Goal: Information Seeking & Learning: Learn about a topic

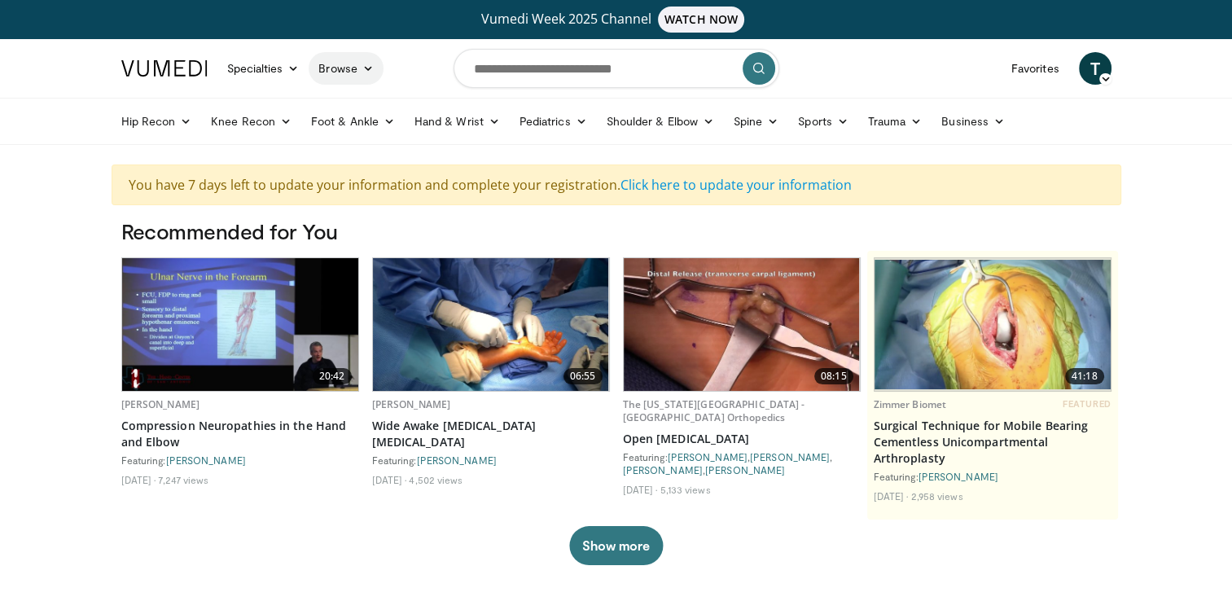
click at [358, 70] on link "Browse" at bounding box center [346, 68] width 75 height 33
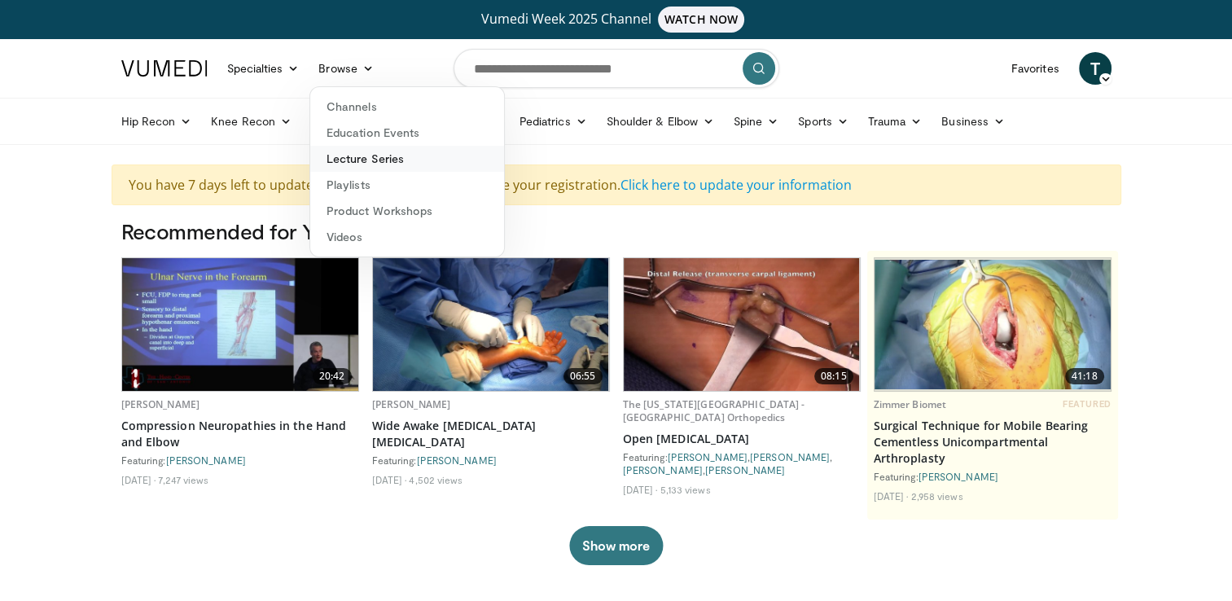
click at [365, 160] on link "Lecture Series" at bounding box center [407, 159] width 194 height 26
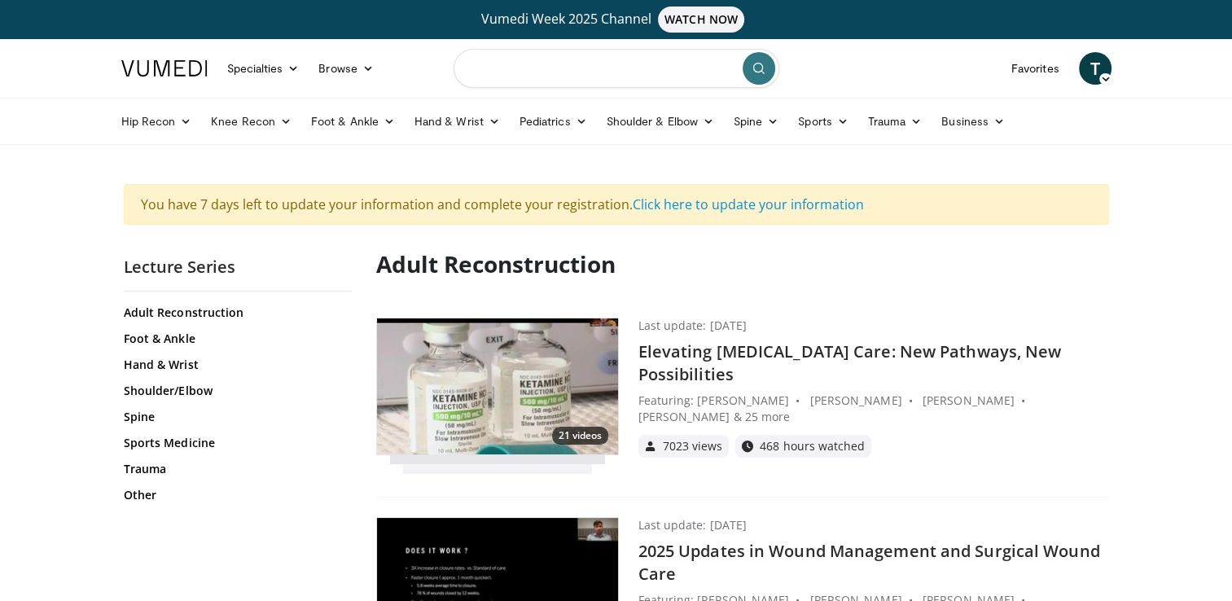
click at [557, 64] on input "Search topics, interventions" at bounding box center [616, 68] width 326 height 39
type input "******"
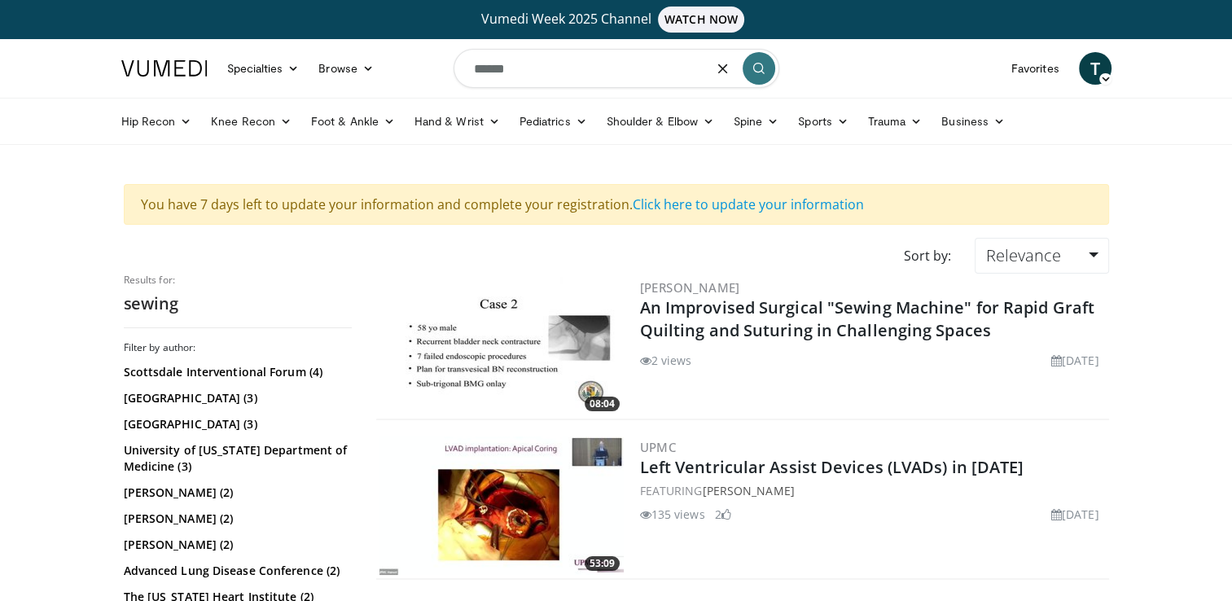
click at [472, 70] on input "******" at bounding box center [616, 68] width 326 height 39
type input "**********"
click at [769, 67] on button "submit" at bounding box center [758, 68] width 33 height 33
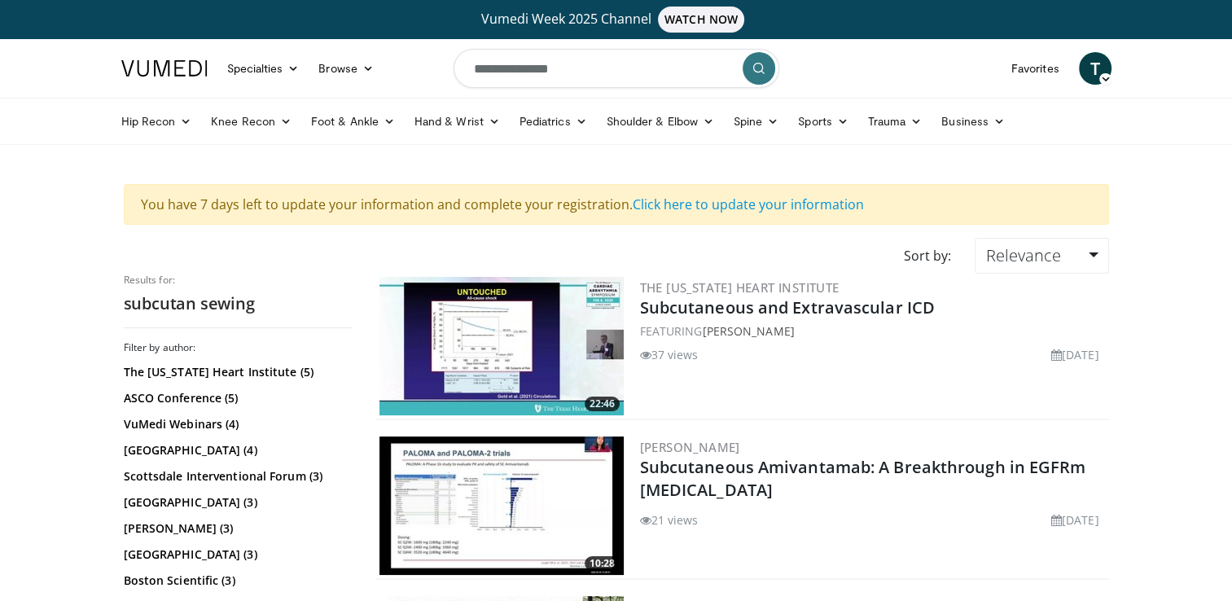
click at [589, 60] on input "**********" at bounding box center [616, 68] width 326 height 39
type input "**********"
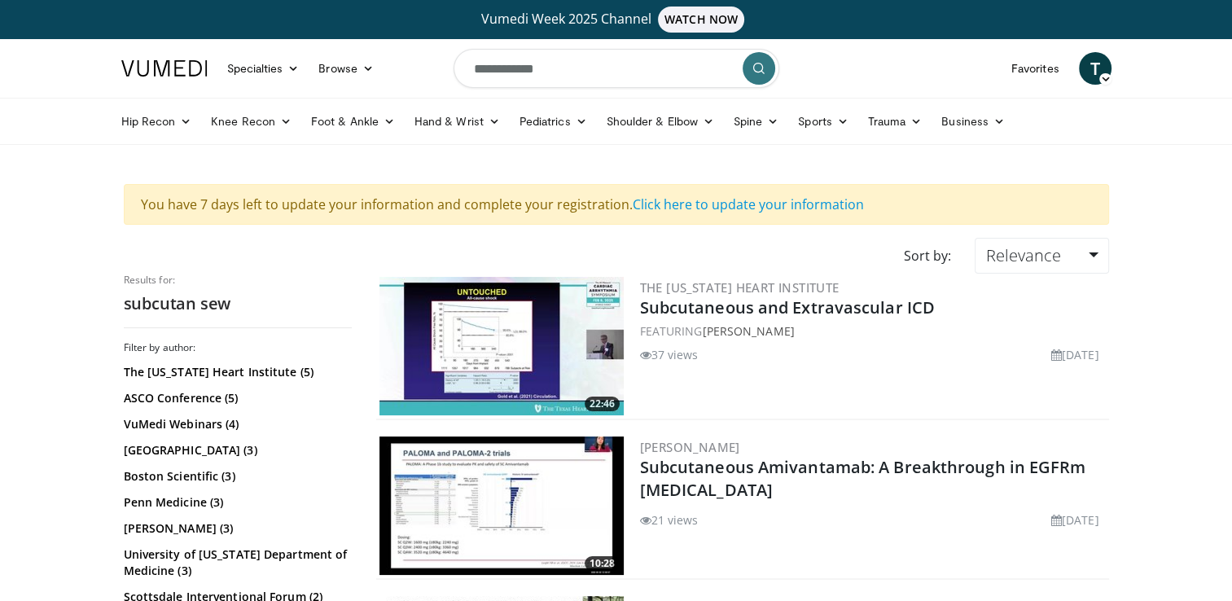
click at [149, 63] on img at bounding box center [164, 68] width 86 height 16
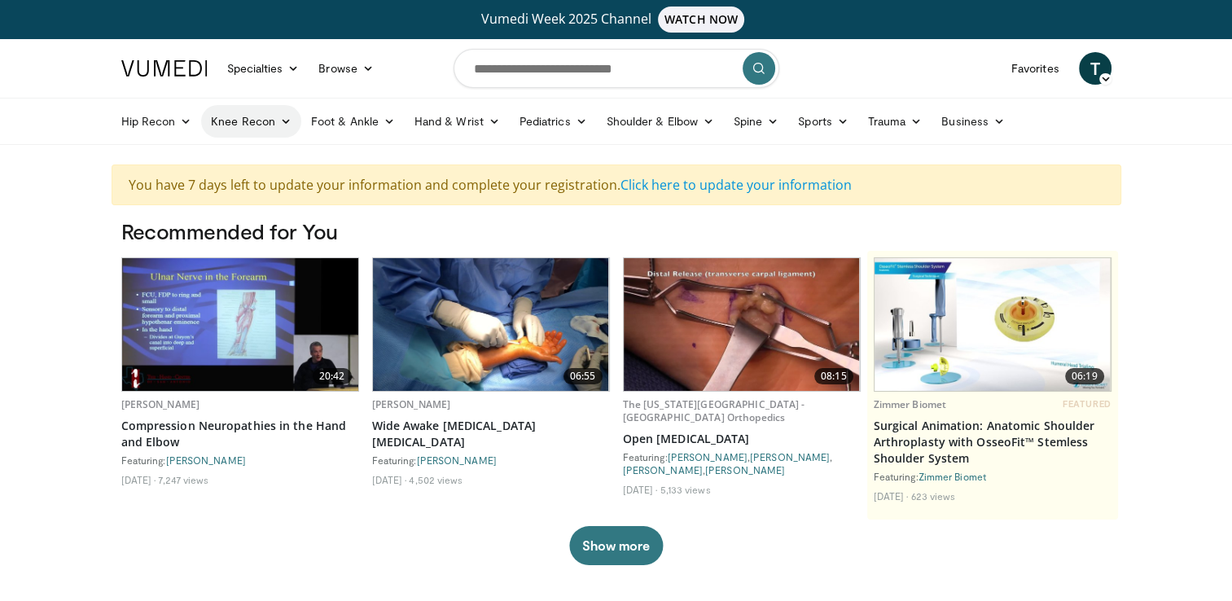
click at [257, 121] on link "Knee Recon" at bounding box center [251, 121] width 100 height 33
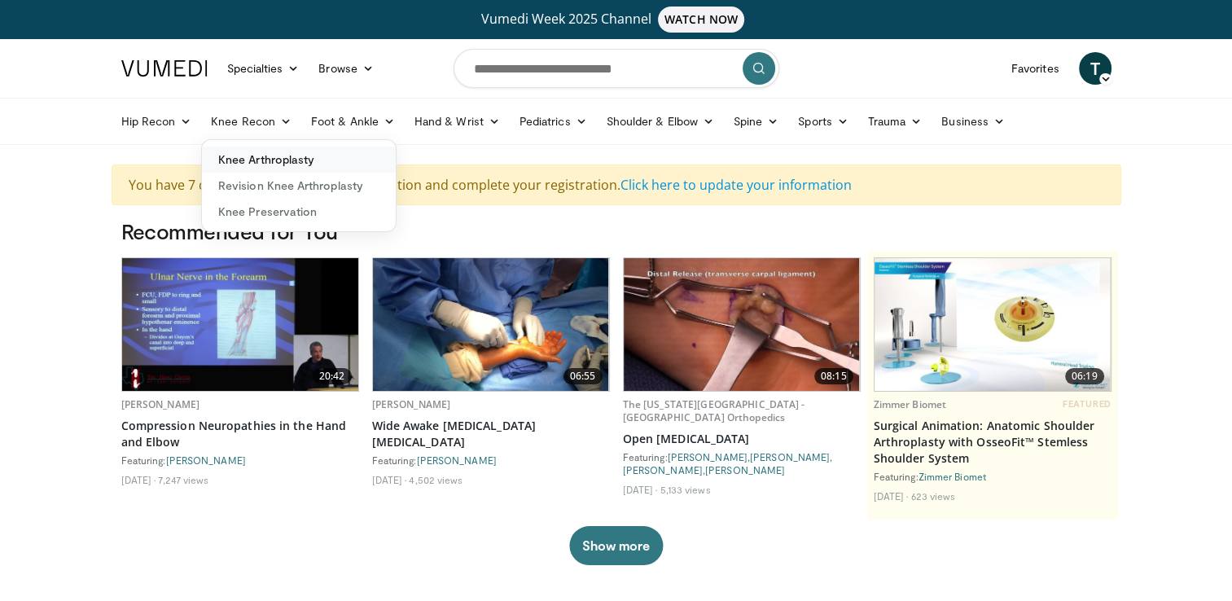
click at [273, 161] on link "Knee Arthroplasty" at bounding box center [299, 160] width 194 height 26
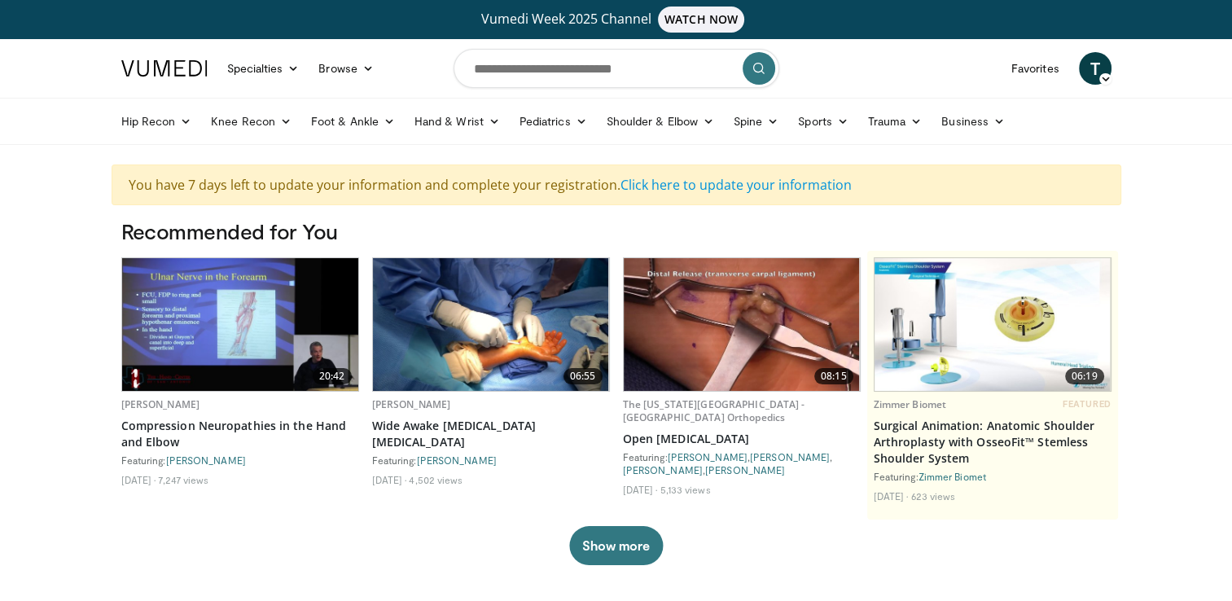
click at [756, 332] on img at bounding box center [742, 324] width 236 height 133
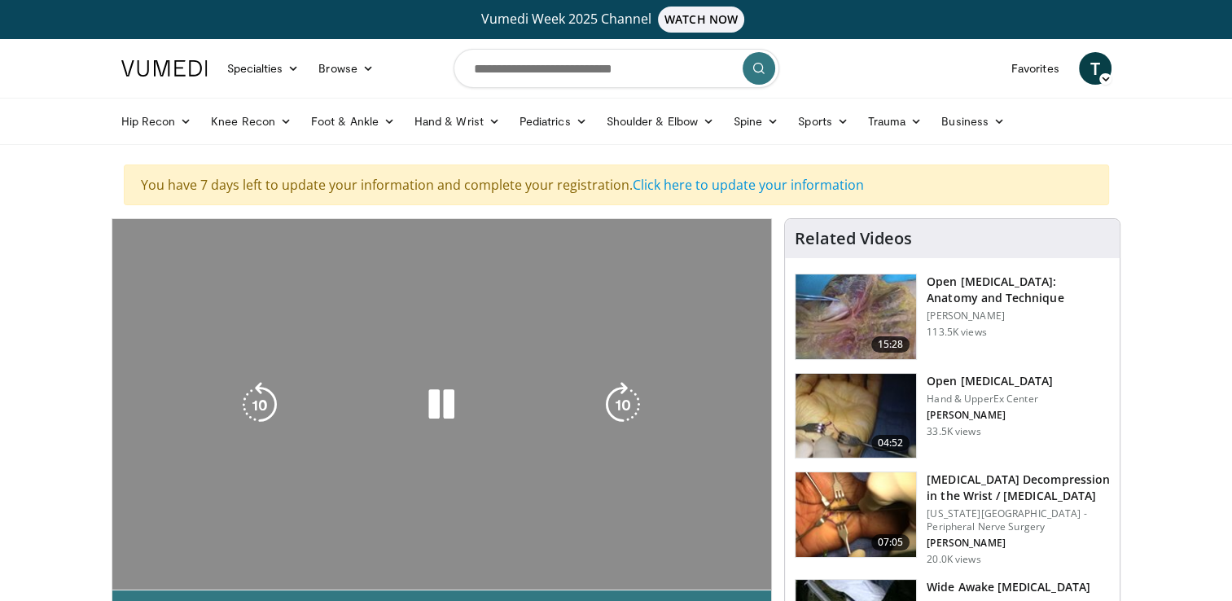
scroll to position [81, 0]
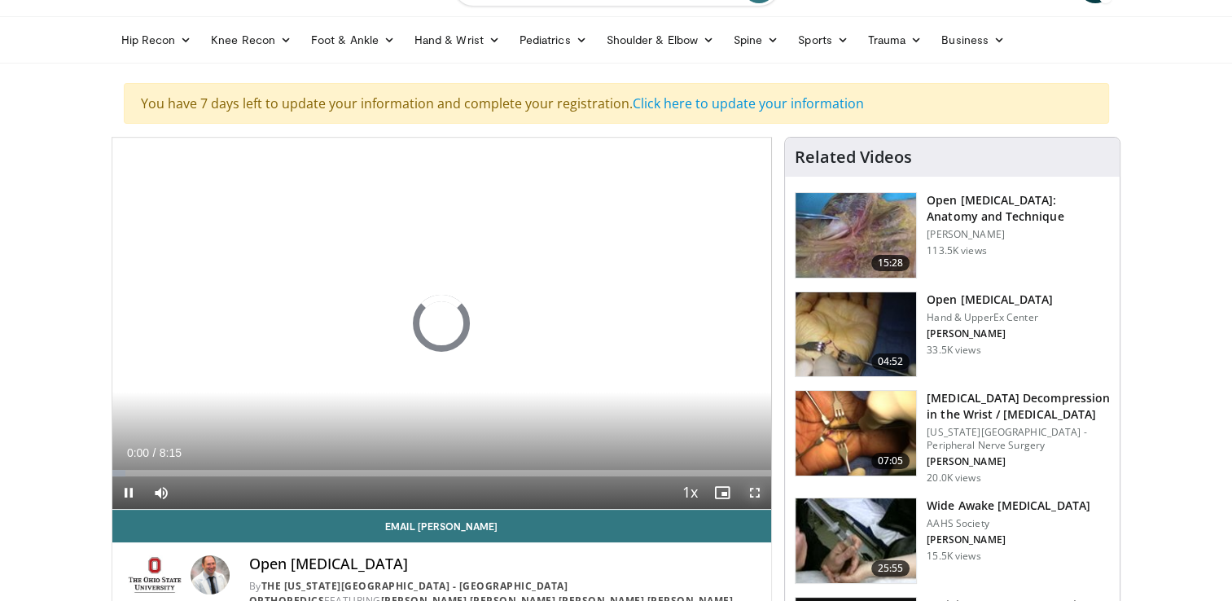
click at [749, 491] on span "Video Player" at bounding box center [754, 492] width 33 height 33
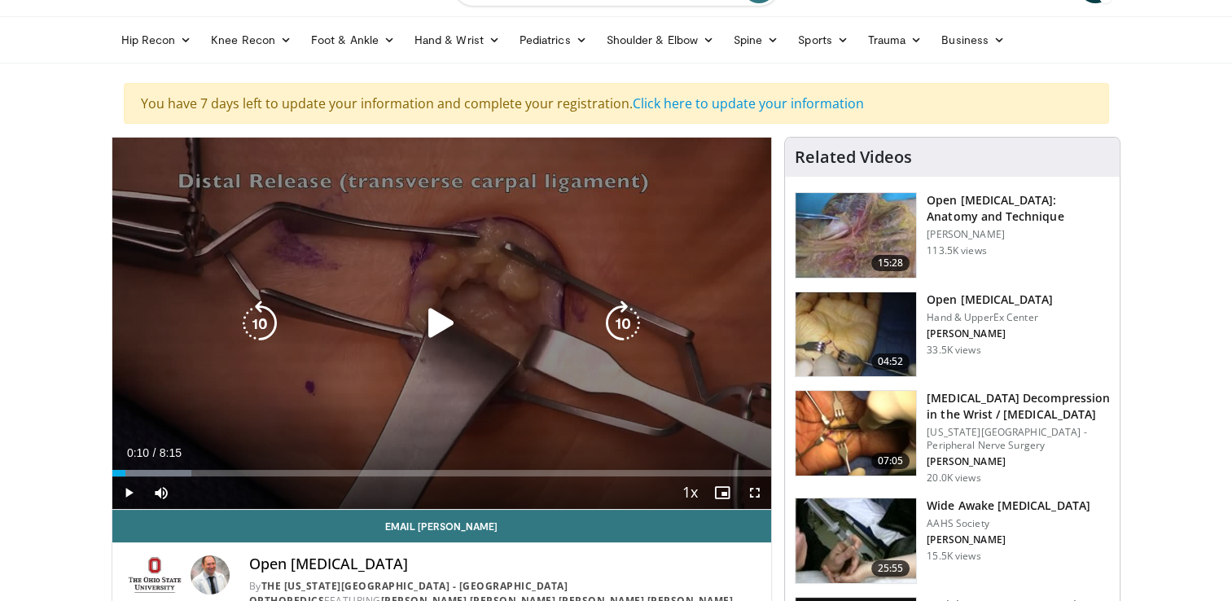
click at [427, 332] on icon "Video Player" at bounding box center [441, 323] width 46 height 46
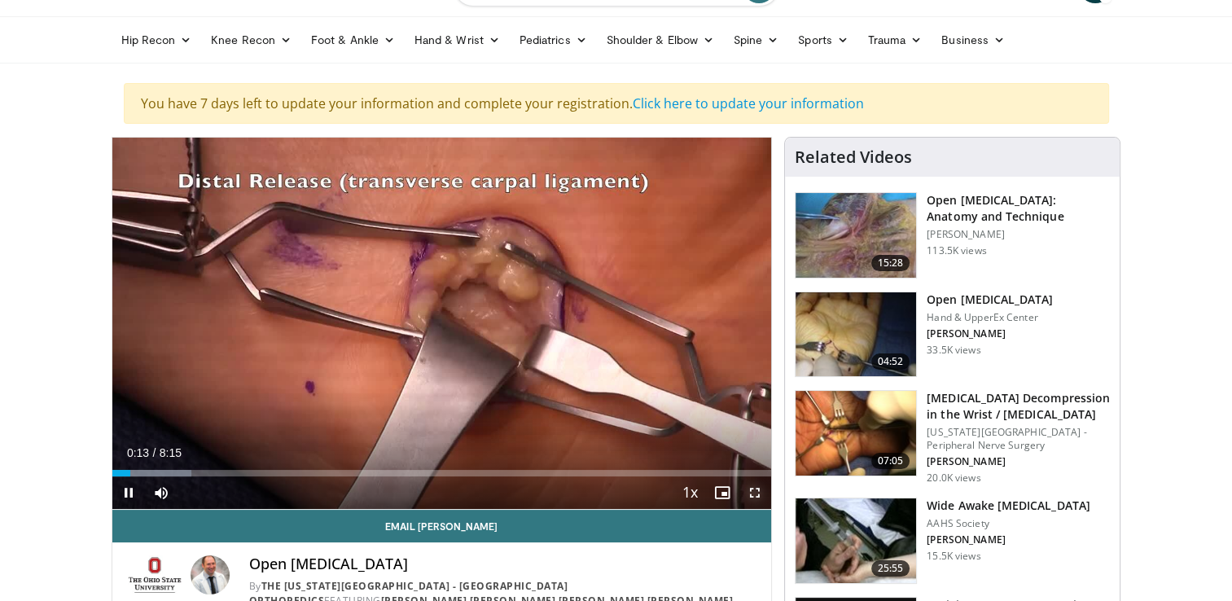
click at [750, 493] on span "Video Player" at bounding box center [754, 492] width 33 height 33
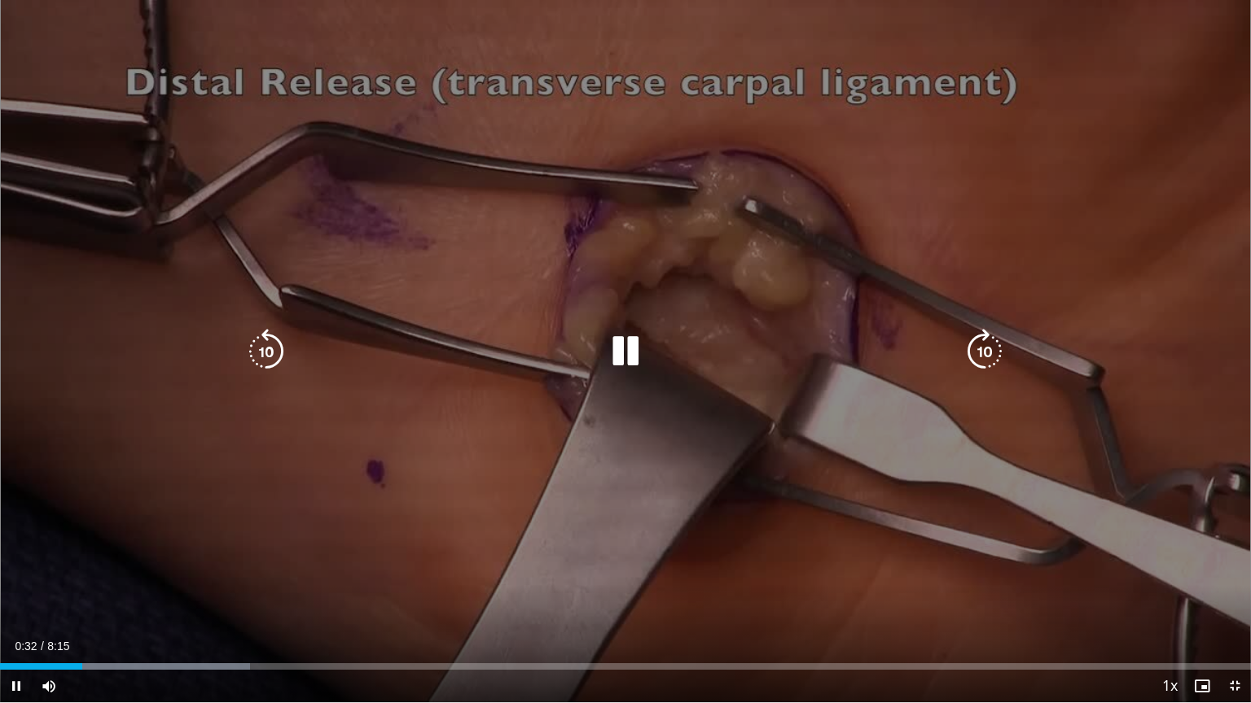
click at [860, 449] on div "10 seconds Tap to unmute" at bounding box center [625, 351] width 1251 height 703
click at [618, 350] on icon "Video Player" at bounding box center [625, 352] width 46 height 46
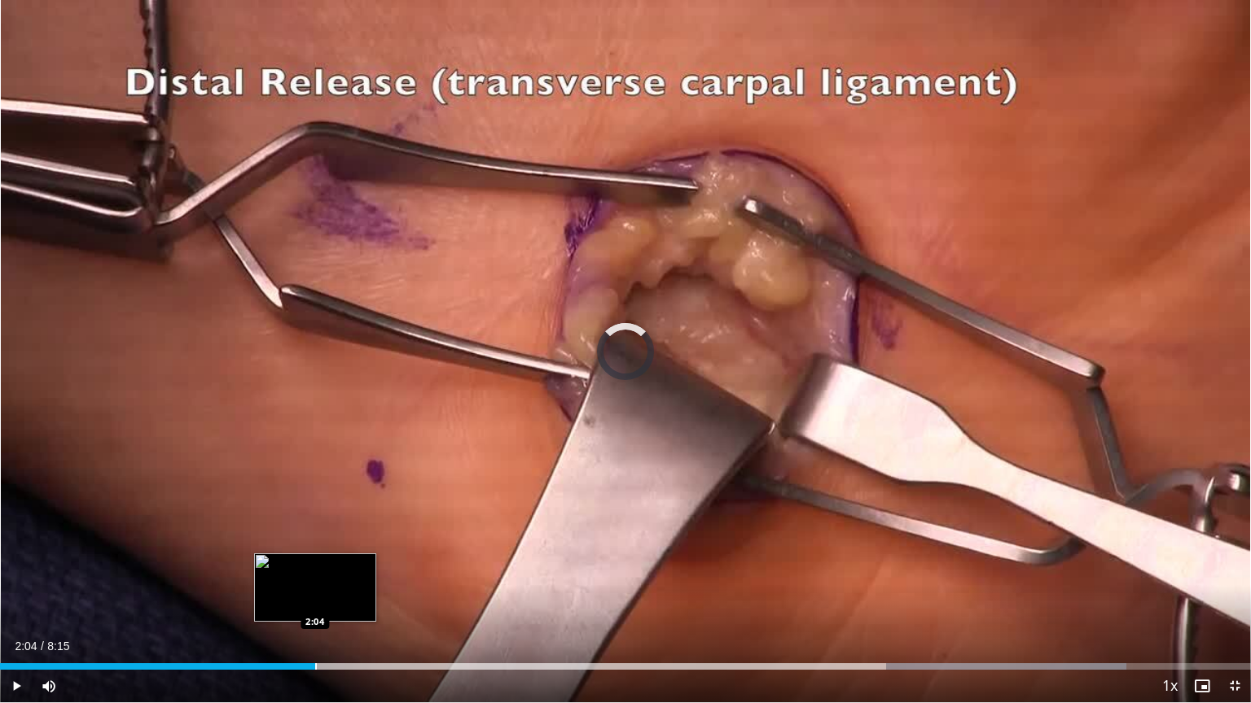
click at [315, 600] on div "Loaded : 90.02% 2:04 2:04" at bounding box center [625, 662] width 1251 height 15
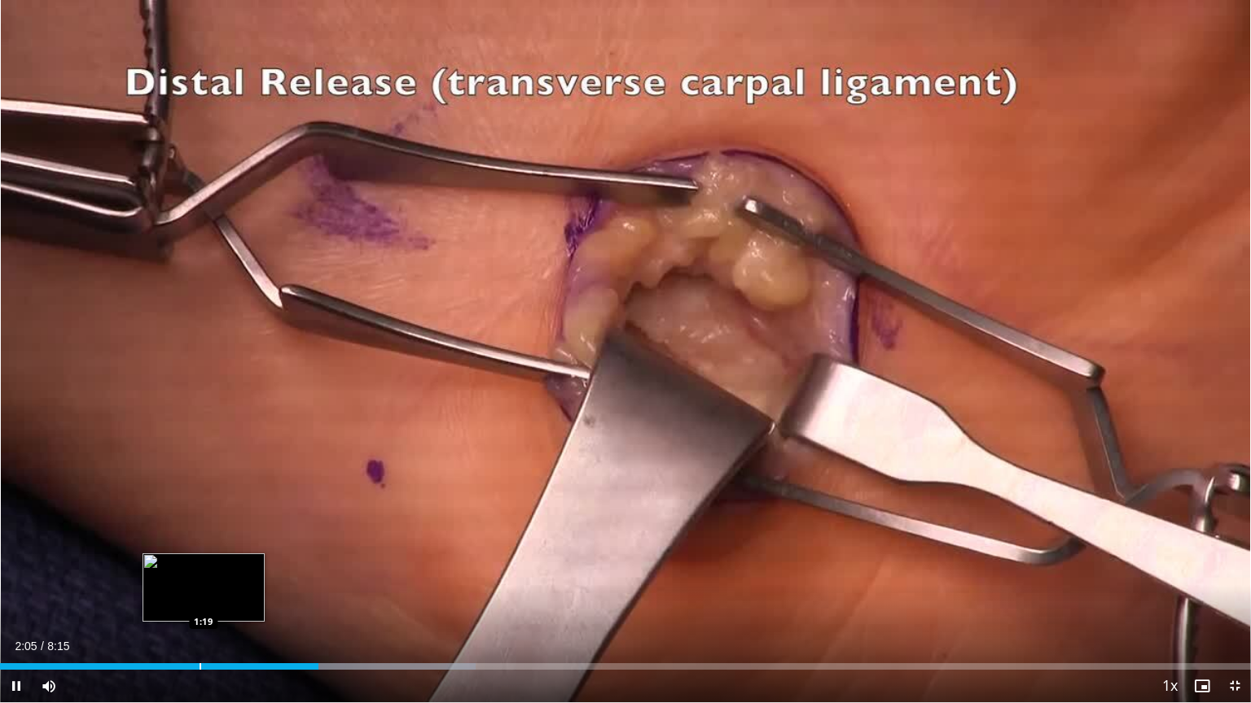
click at [199, 600] on div "2:06" at bounding box center [159, 667] width 318 height 7
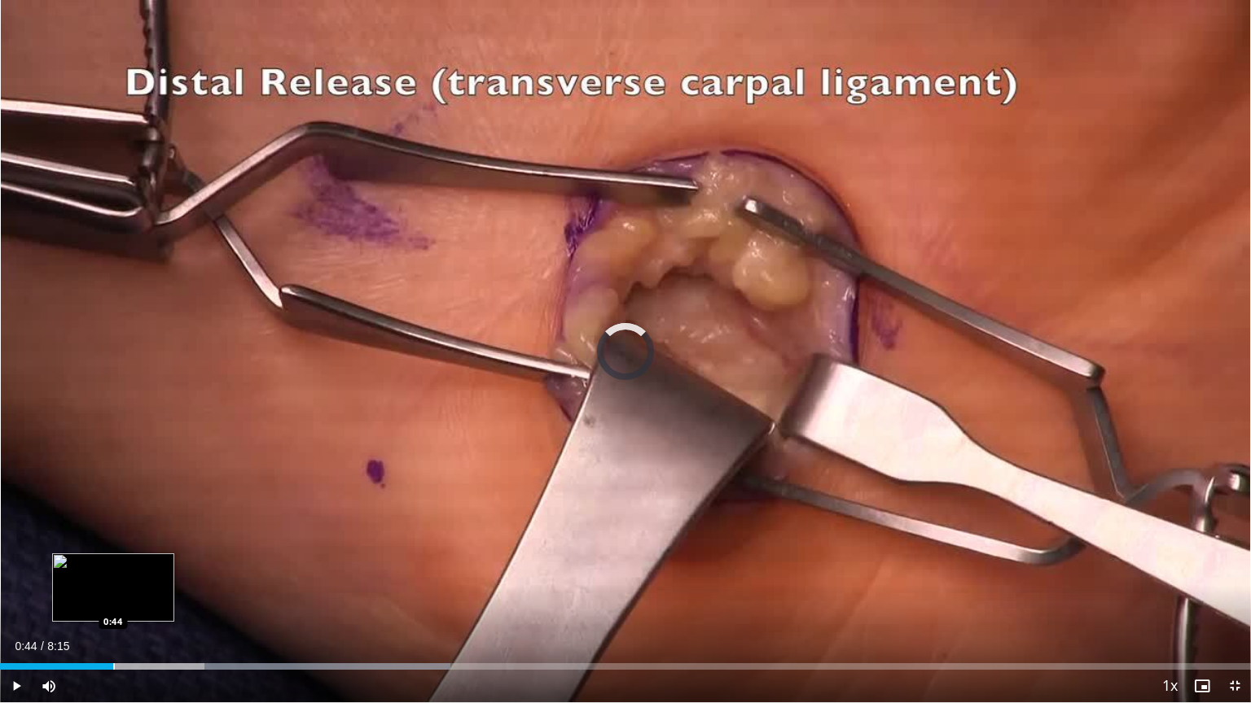
click at [113, 600] on div "Progress Bar" at bounding box center [114, 667] width 2 height 7
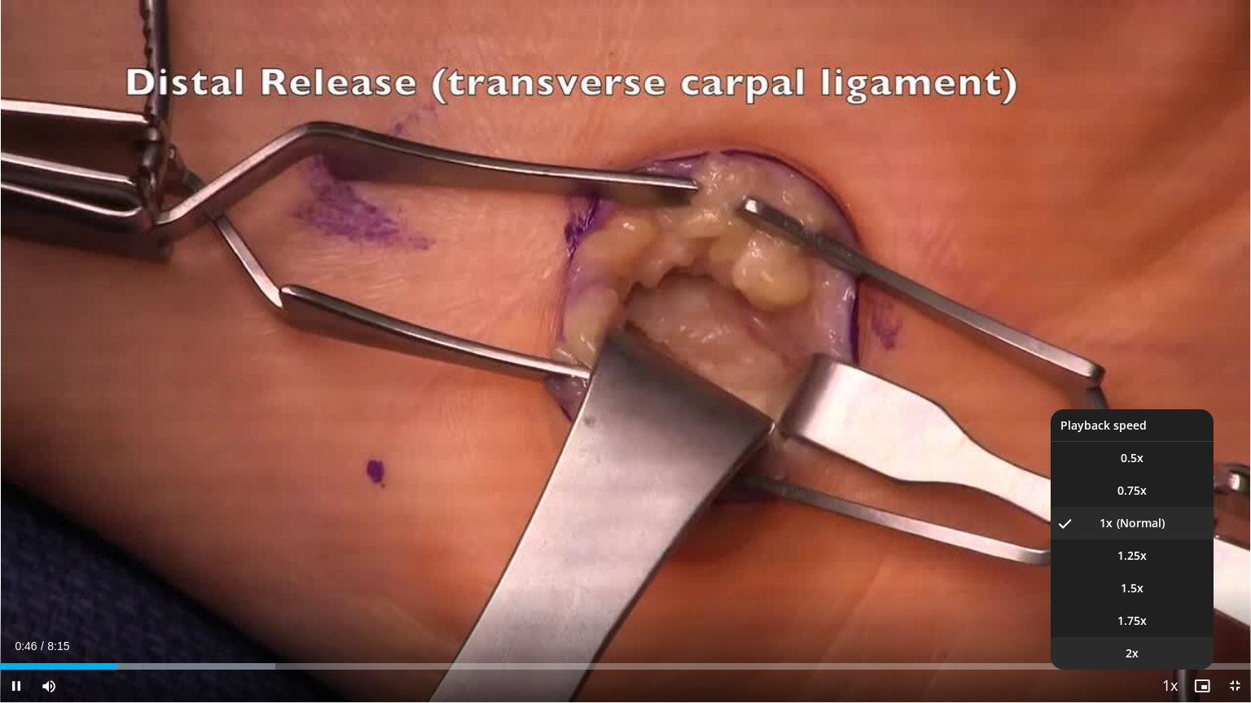
click at [1137, 600] on span "2x" at bounding box center [1131, 654] width 13 height 16
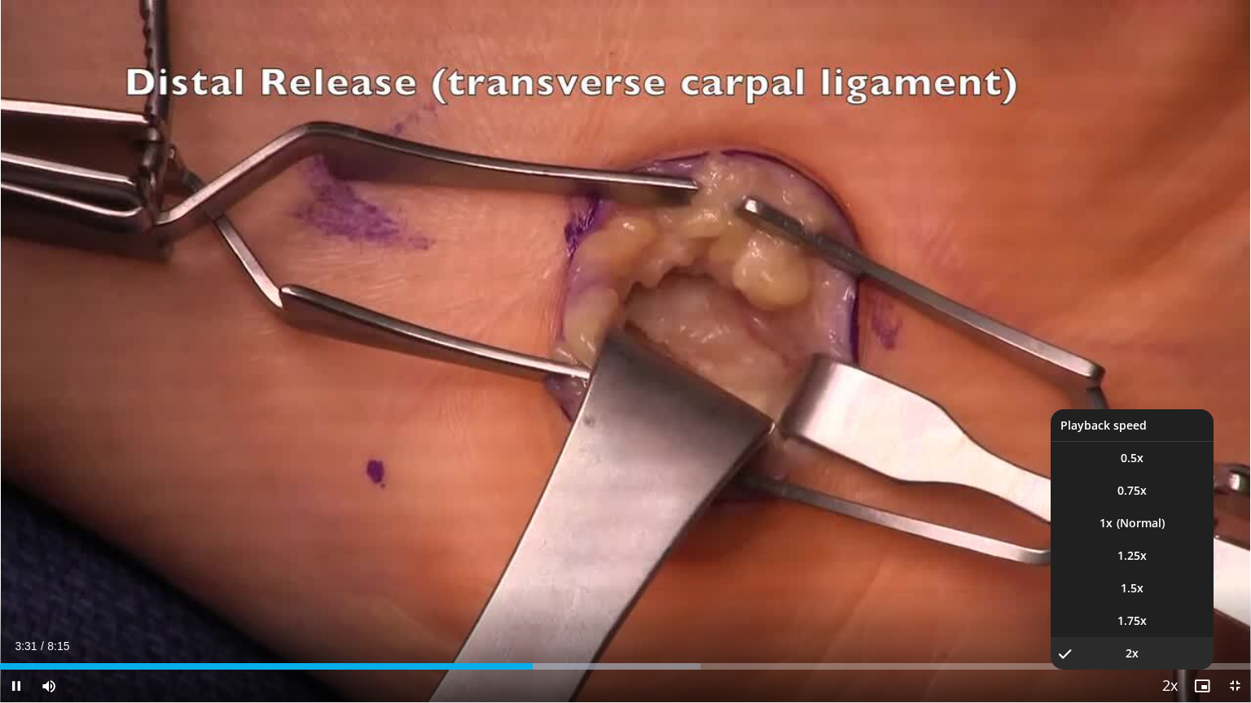
click at [1167, 600] on span "Video Player" at bounding box center [1169, 687] width 23 height 33
click at [1128, 532] on li "1x" at bounding box center [1131, 523] width 163 height 33
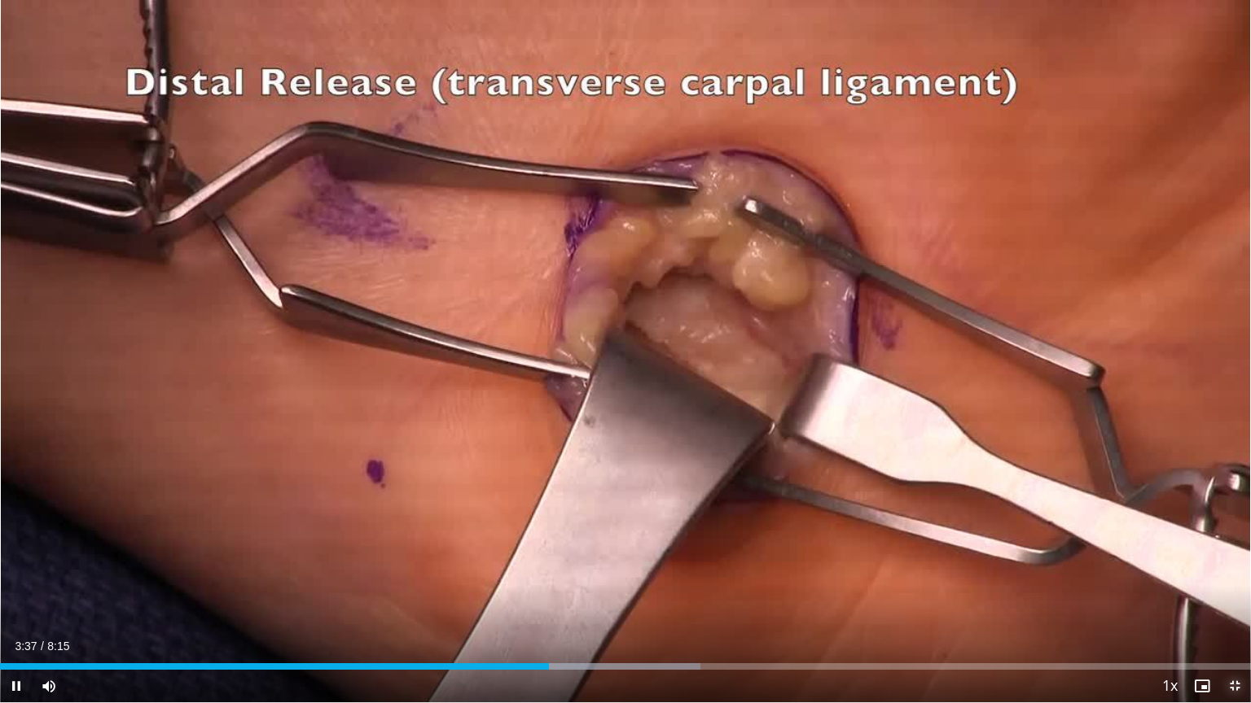
click at [1234, 600] on span "Video Player" at bounding box center [1234, 686] width 33 height 33
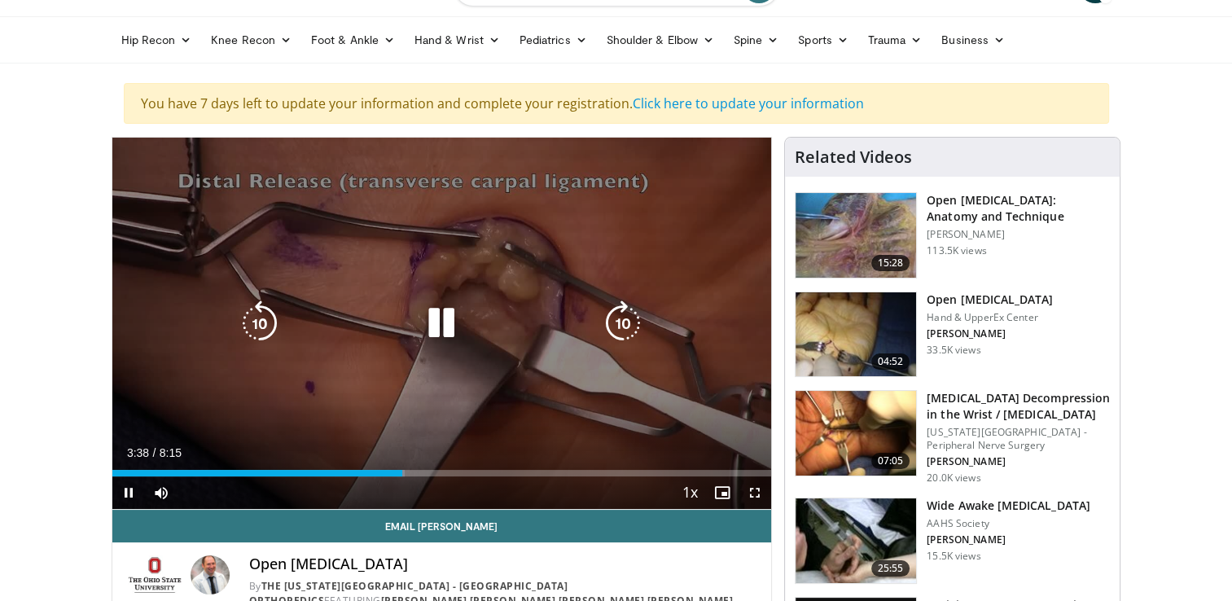
click at [580, 328] on div "Video Player" at bounding box center [441, 323] width 396 height 33
click at [580, 321] on div "Video Player" at bounding box center [441, 323] width 396 height 33
click at [434, 328] on icon "Video Player" at bounding box center [441, 323] width 46 height 46
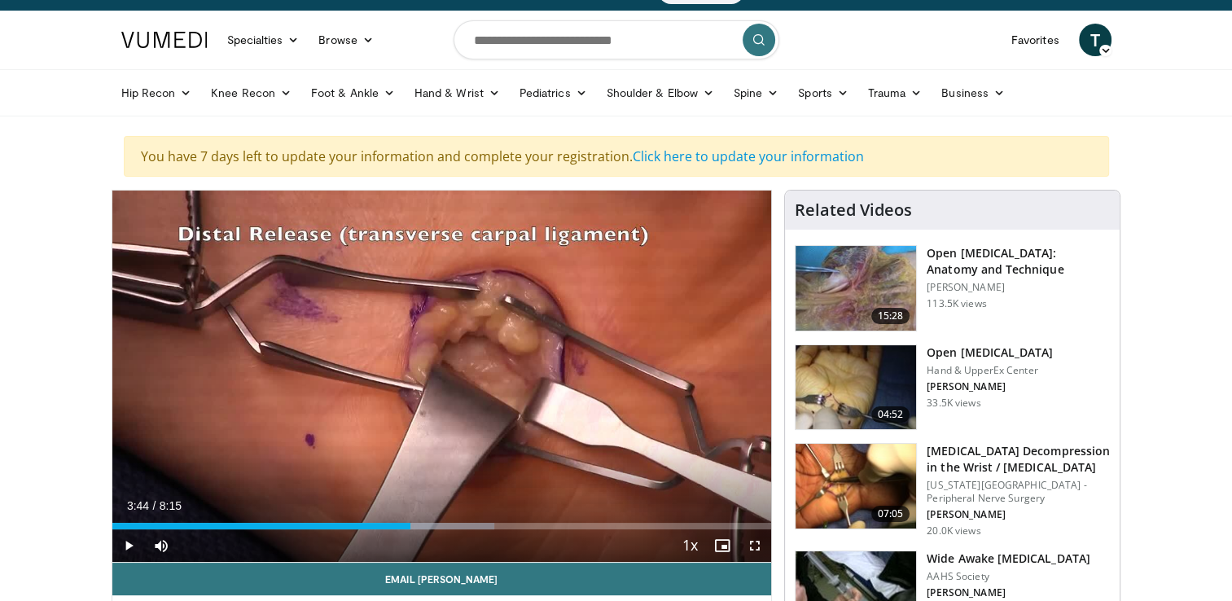
scroll to position [0, 0]
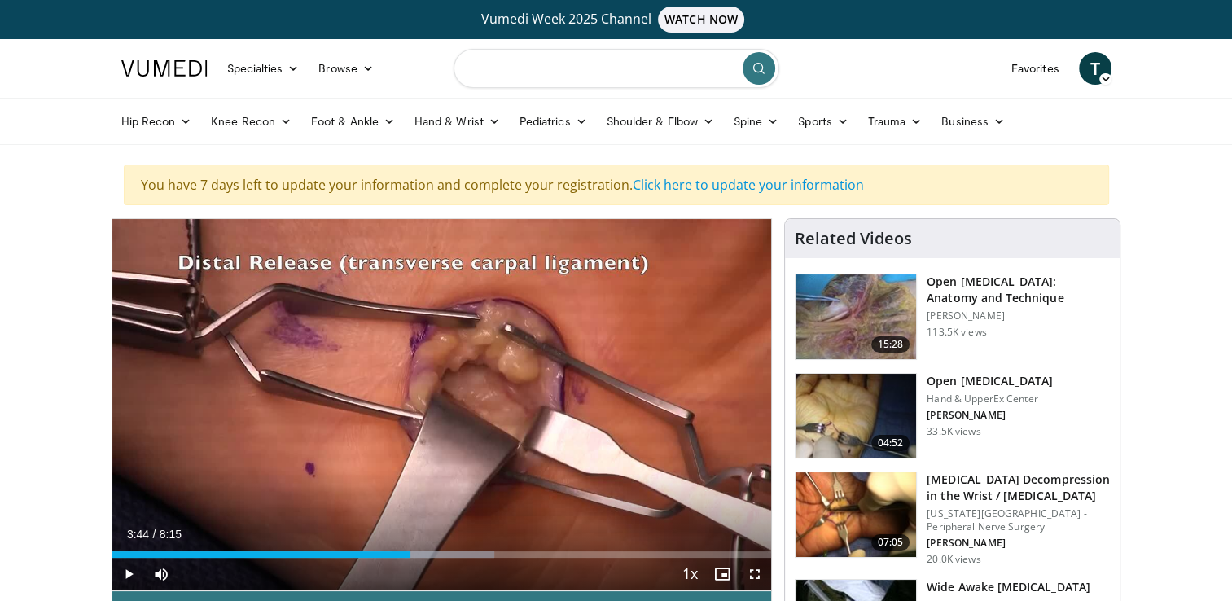
click at [500, 66] on input "Search topics, interventions" at bounding box center [616, 68] width 326 height 39
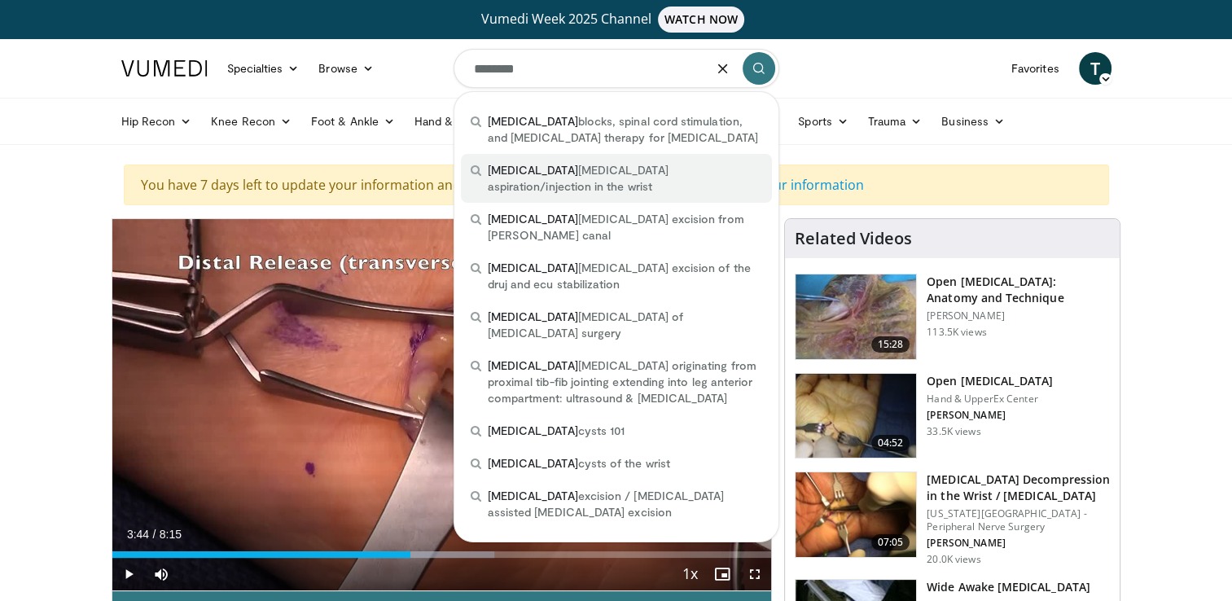
click at [560, 184] on span "ganglion cyst aspiration/injection in the wrist" at bounding box center [625, 178] width 274 height 33
type input "**********"
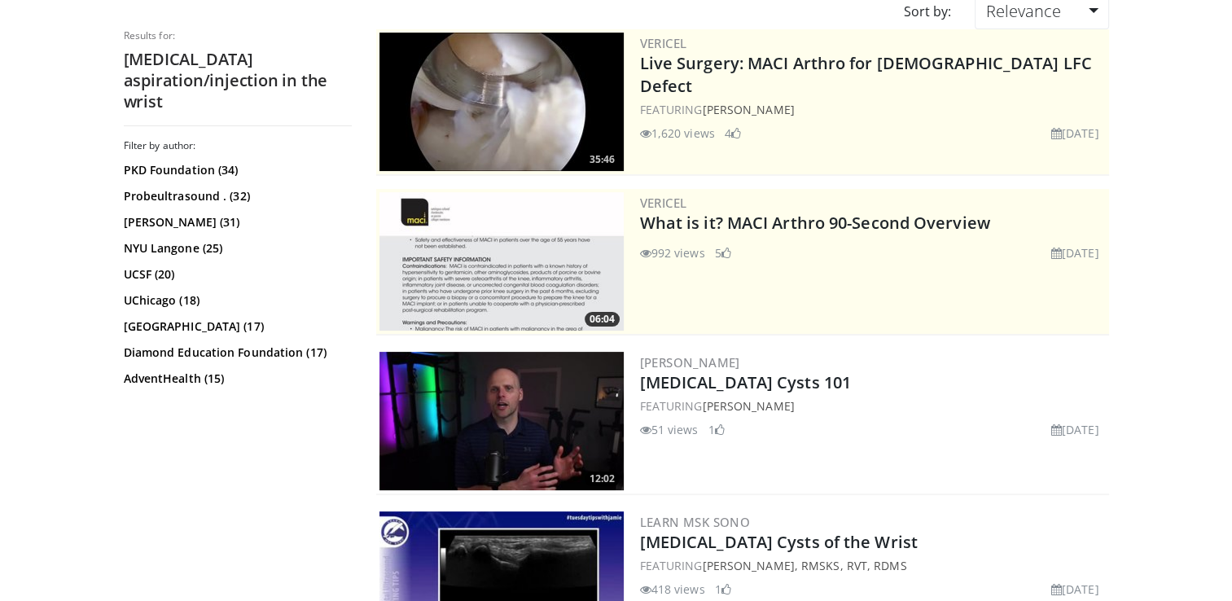
scroll to position [651, 0]
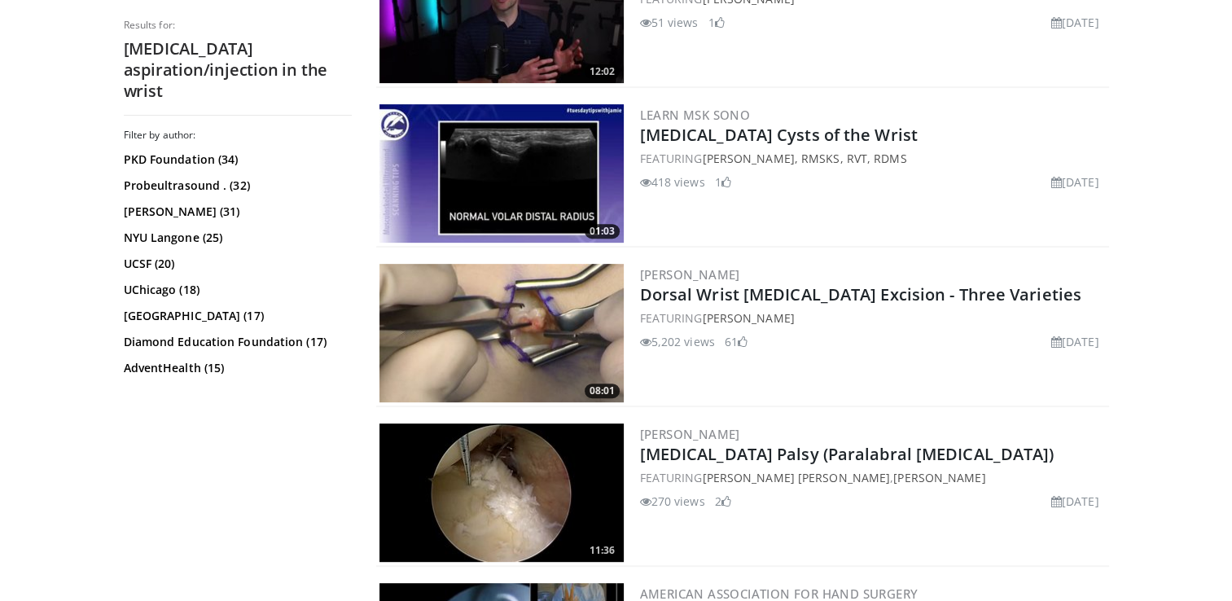
click at [549, 309] on img at bounding box center [501, 333] width 244 height 138
click at [541, 314] on img at bounding box center [501, 333] width 244 height 138
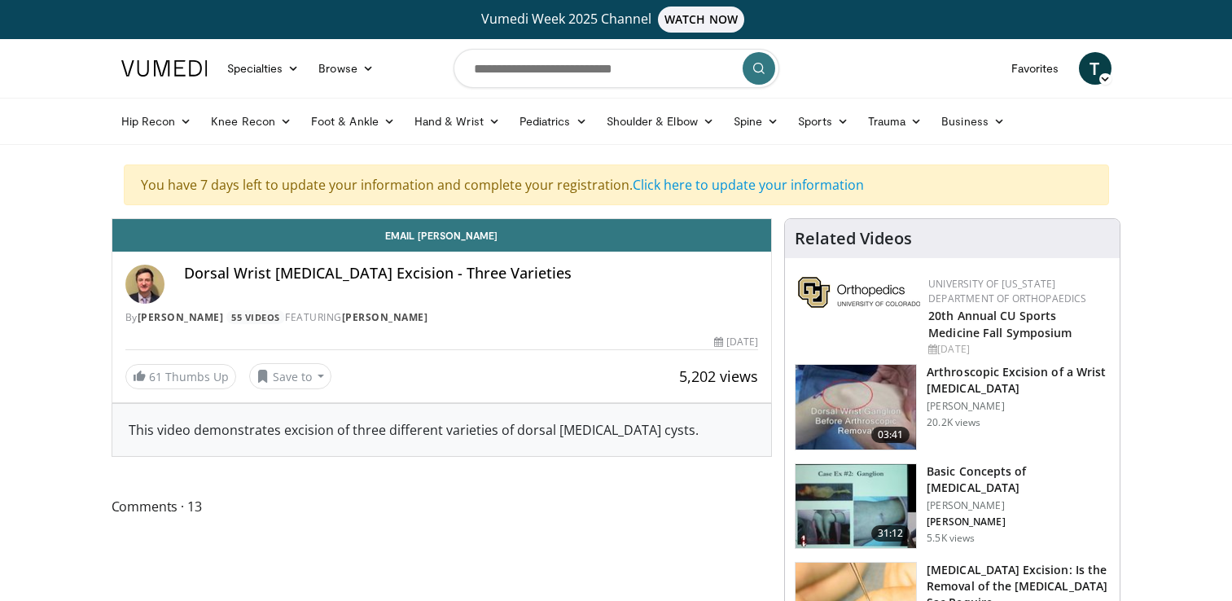
scroll to position [81, 0]
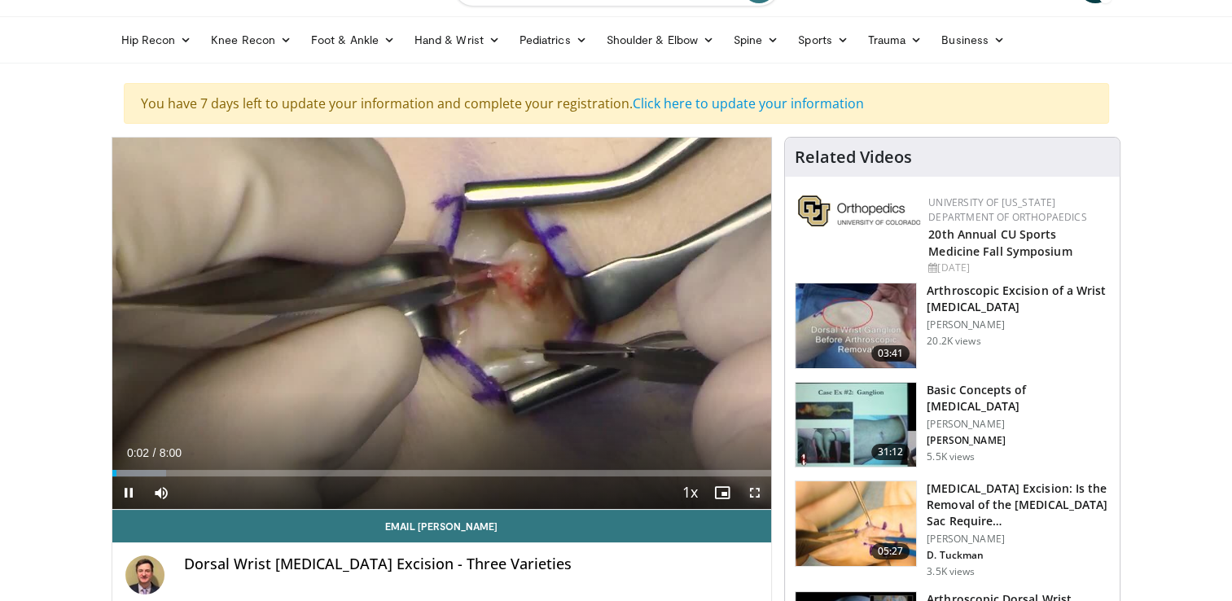
click at [756, 490] on span "Video Player" at bounding box center [754, 492] width 33 height 33
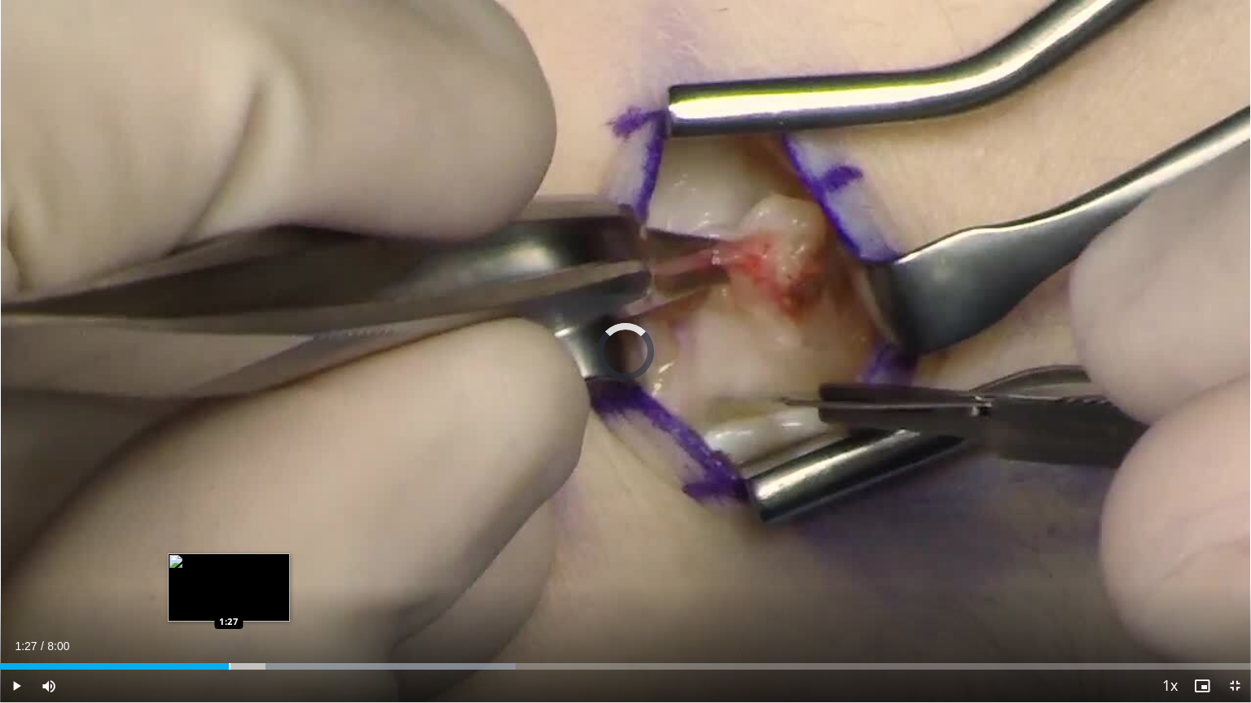
click at [229, 600] on div "Progress Bar" at bounding box center [230, 667] width 2 height 7
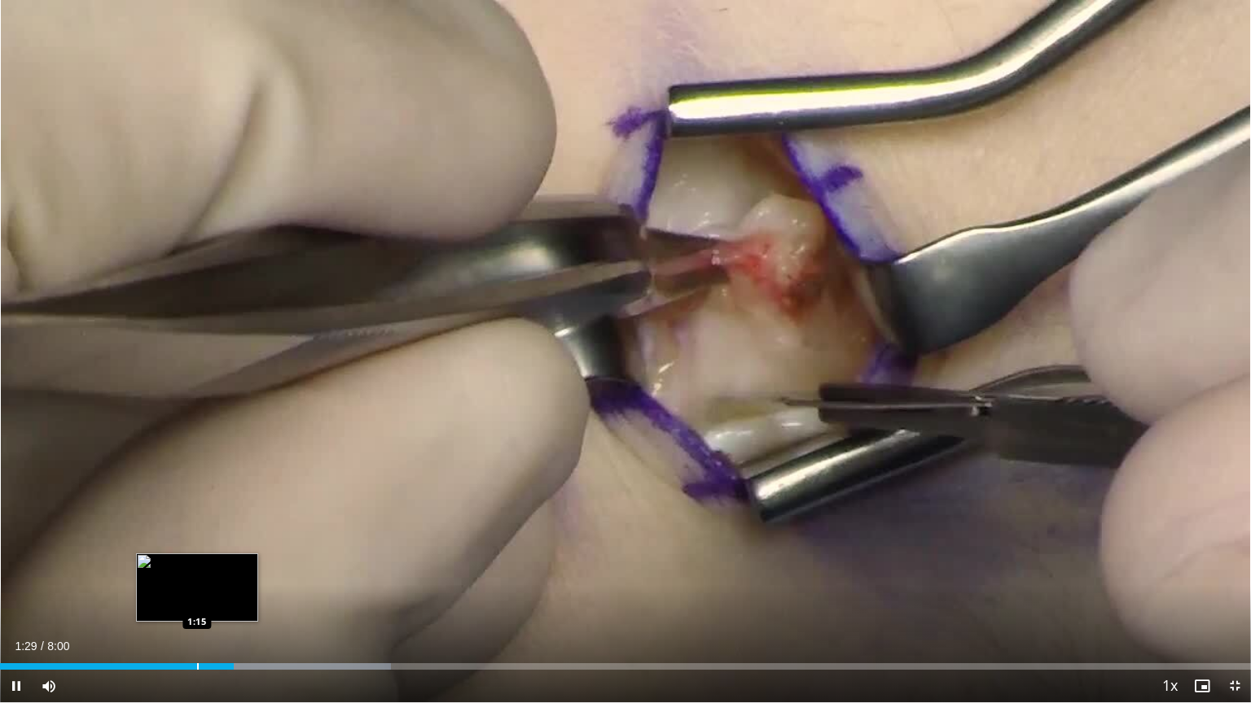
click at [195, 600] on div "Loaded : 31.22% 1:29 1:15" at bounding box center [625, 662] width 1251 height 15
click at [155, 600] on div "1:16" at bounding box center [99, 667] width 199 height 7
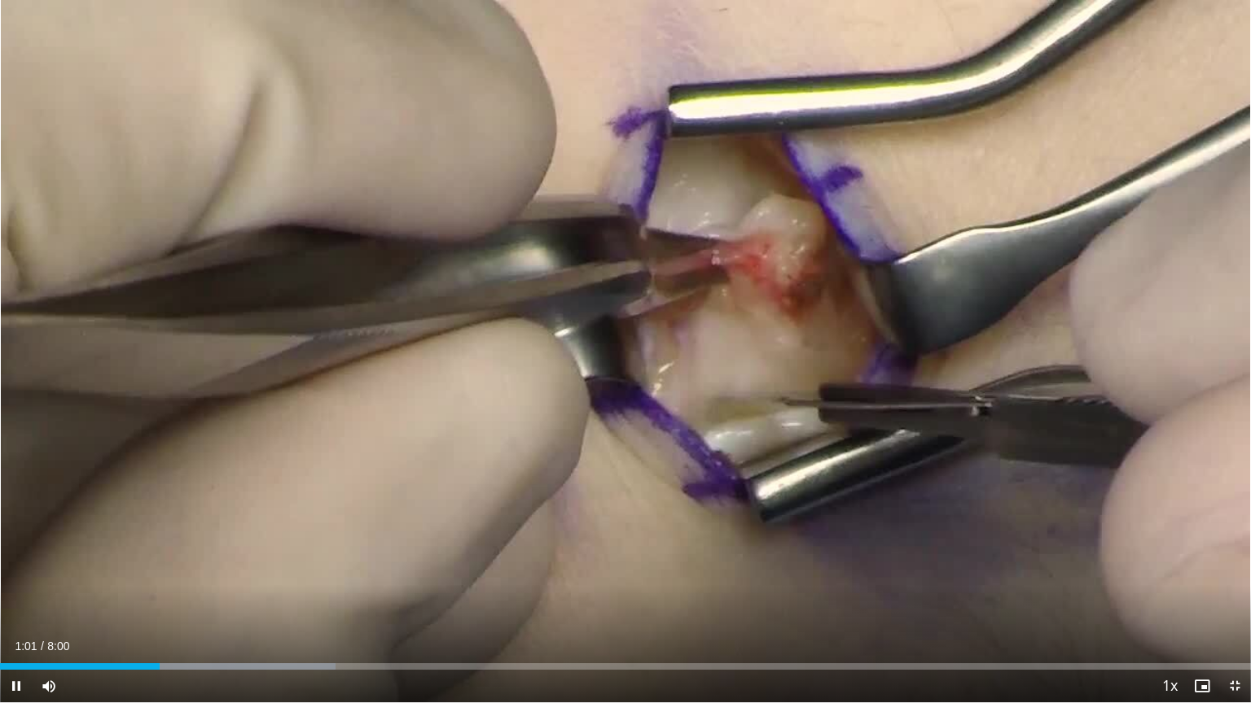
click at [117, 600] on div "Current Time 1:01 / Duration 8:00 Pause Skip Backward Skip Forward Mute Loaded …" at bounding box center [625, 686] width 1251 height 33
click at [91, 600] on div "Loaded : 26.80% 1:02 0:35" at bounding box center [625, 662] width 1251 height 15
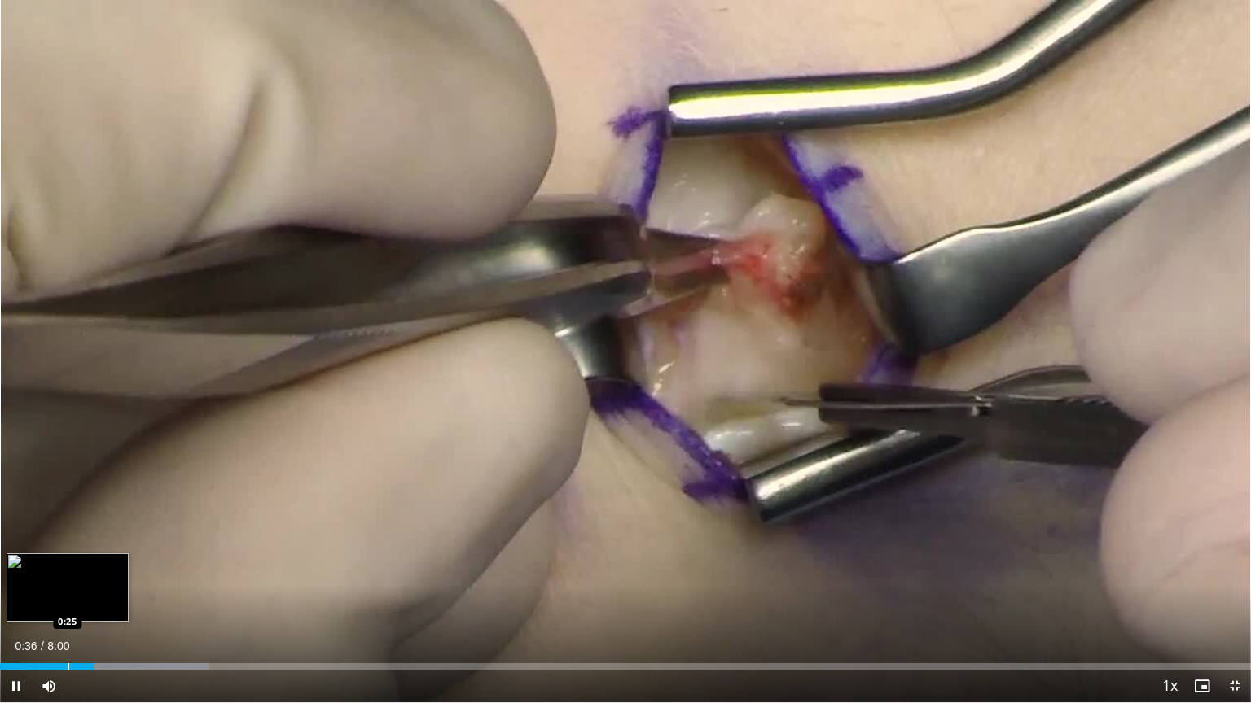
click at [68, 600] on div "Progress Bar" at bounding box center [69, 667] width 2 height 7
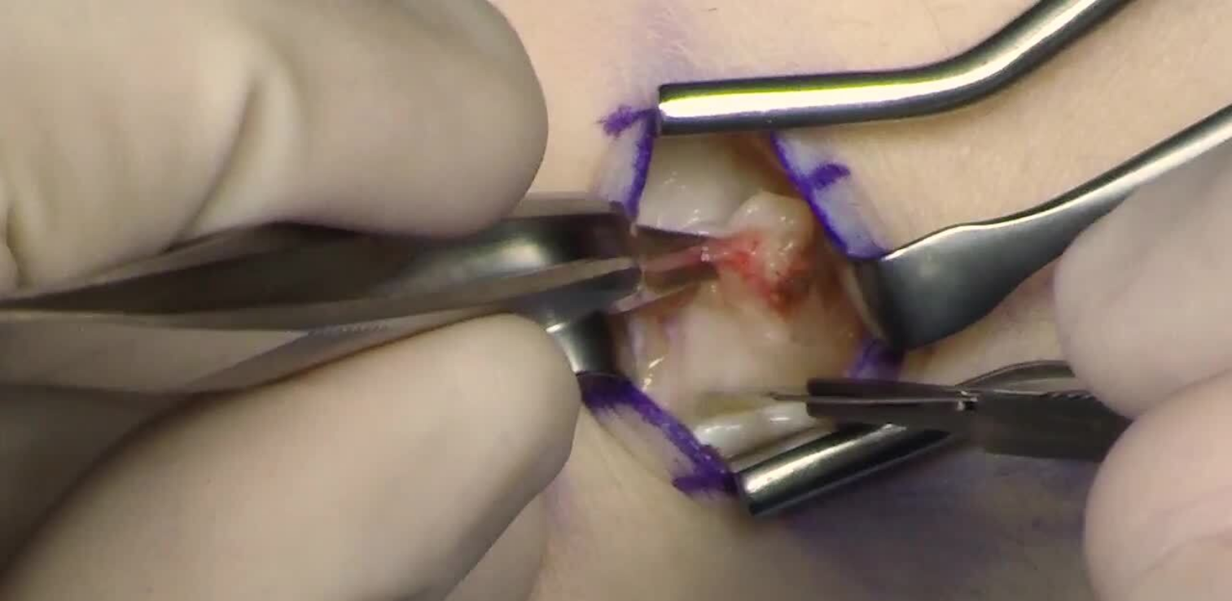
scroll to position [0, 0]
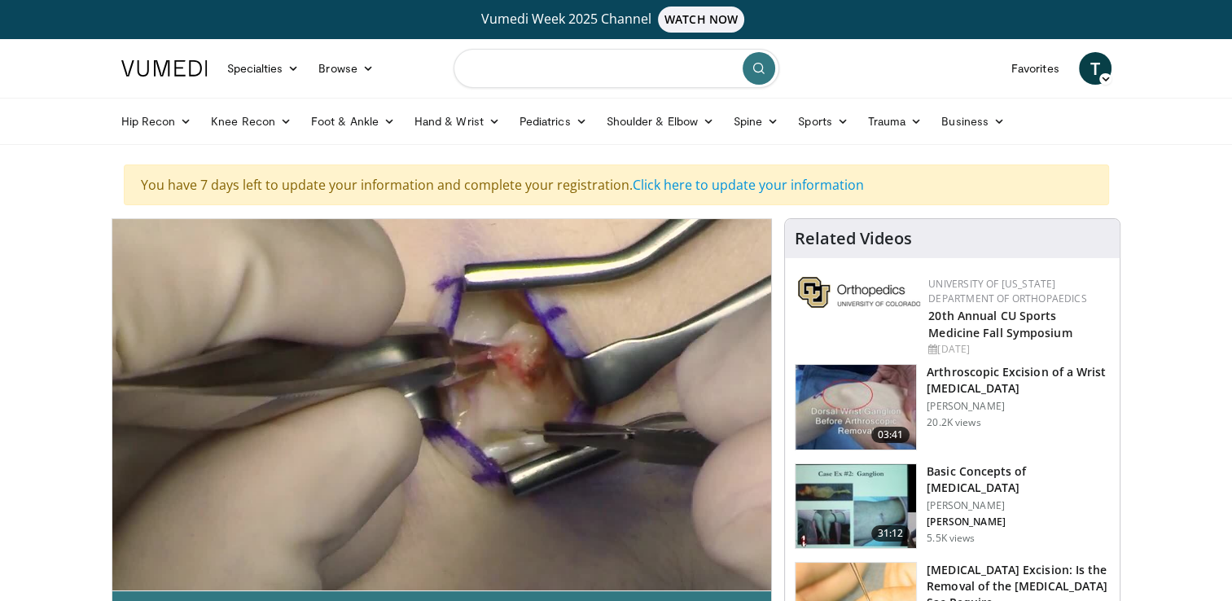
click at [559, 57] on input "Search topics, interventions" at bounding box center [616, 68] width 326 height 39
type input "**********"
click at [759, 71] on icon "submit" at bounding box center [758, 68] width 13 height 13
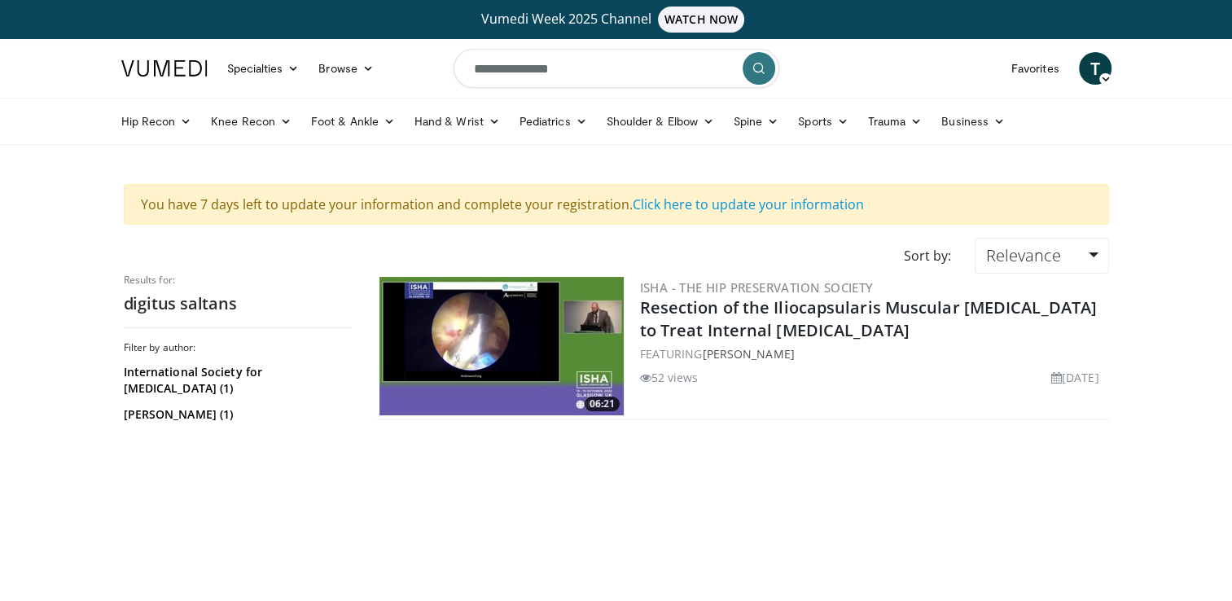
click at [575, 63] on input "**********" at bounding box center [616, 68] width 326 height 39
type input "**********"
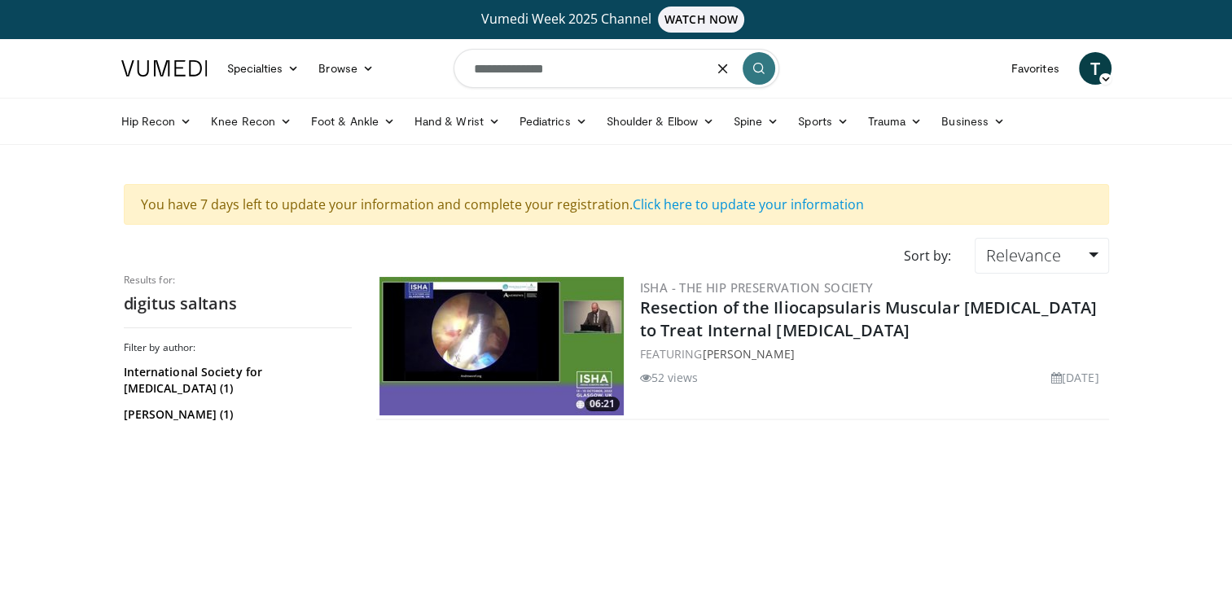
click at [760, 70] on icon "submit" at bounding box center [758, 68] width 13 height 13
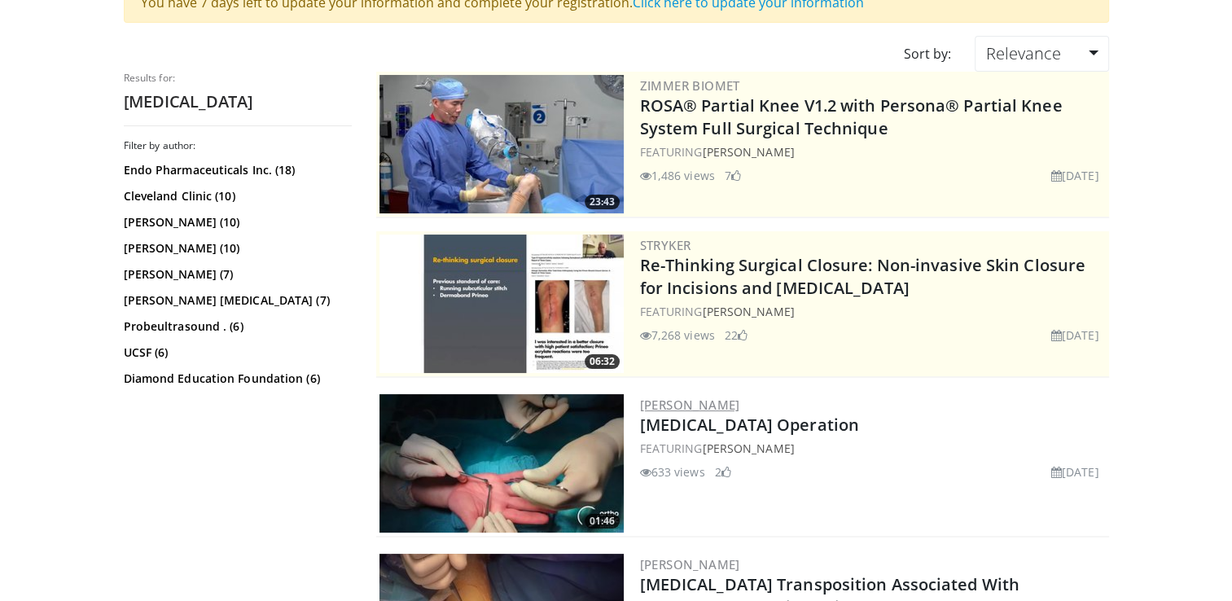
scroll to position [407, 0]
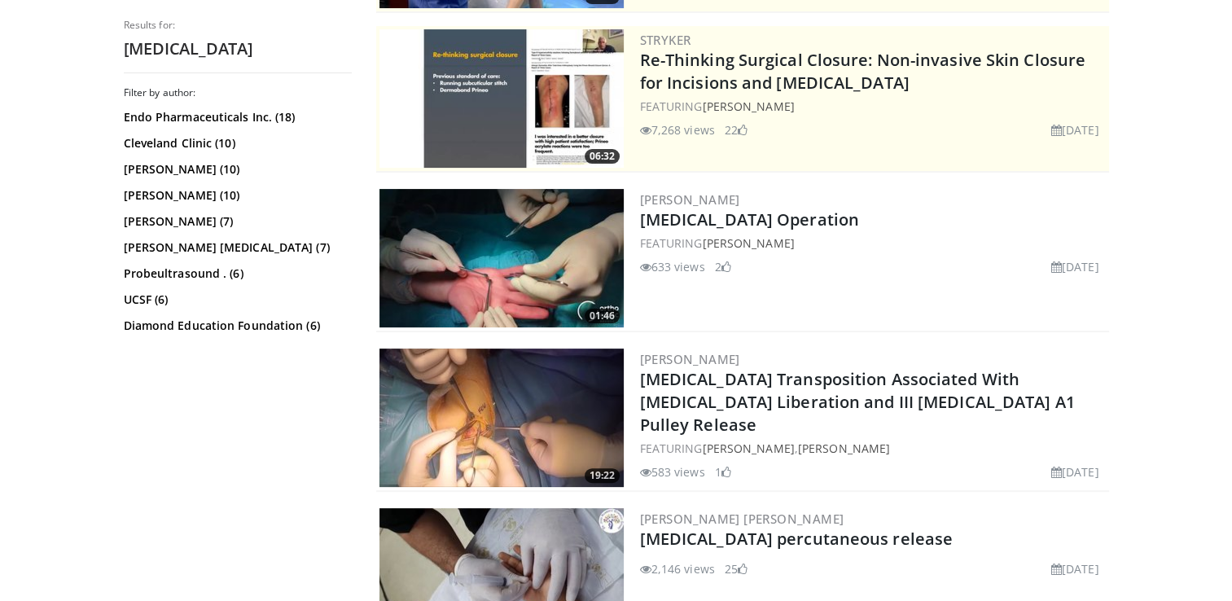
click at [499, 258] on img at bounding box center [501, 258] width 244 height 138
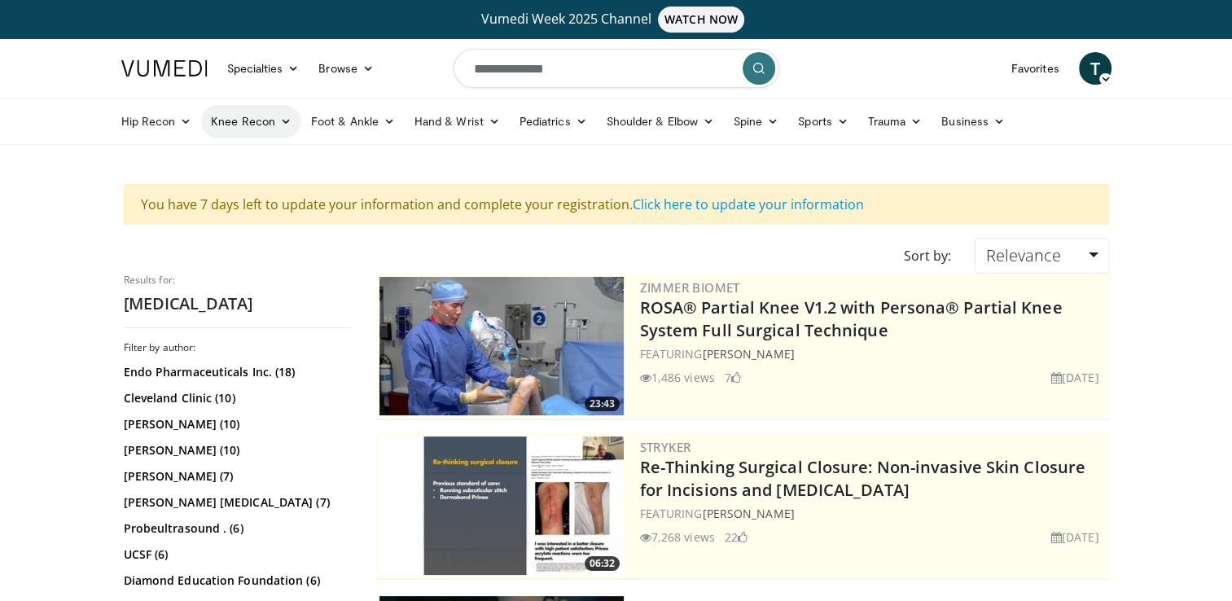
click at [270, 125] on link "Knee Recon" at bounding box center [251, 121] width 100 height 33
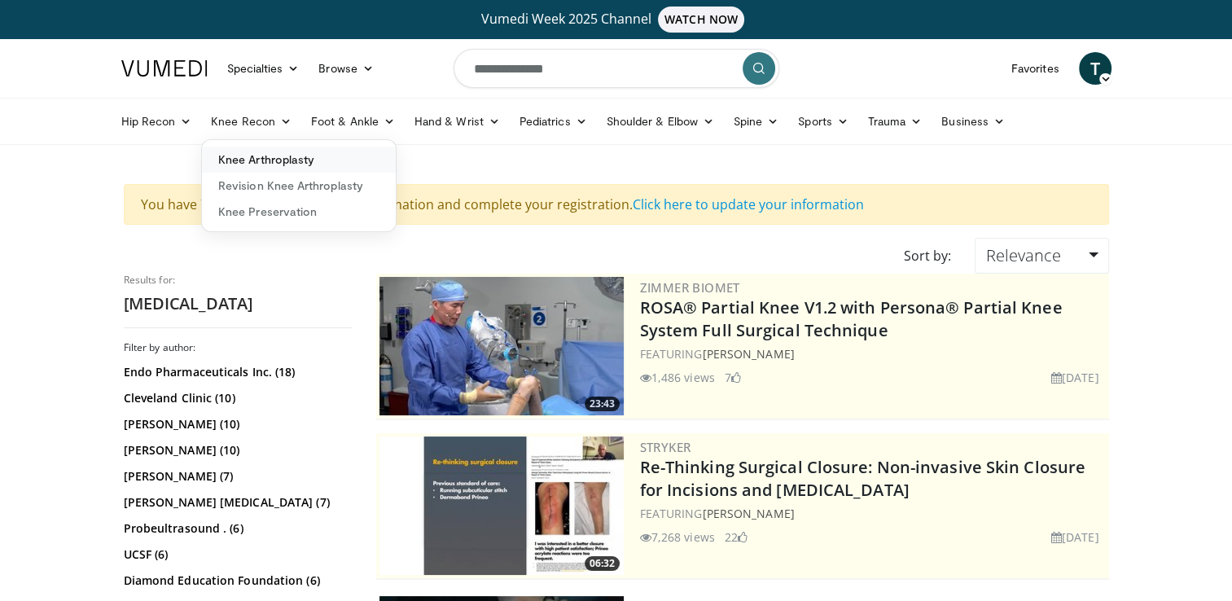
click at [268, 161] on link "Knee Arthroplasty" at bounding box center [299, 160] width 194 height 26
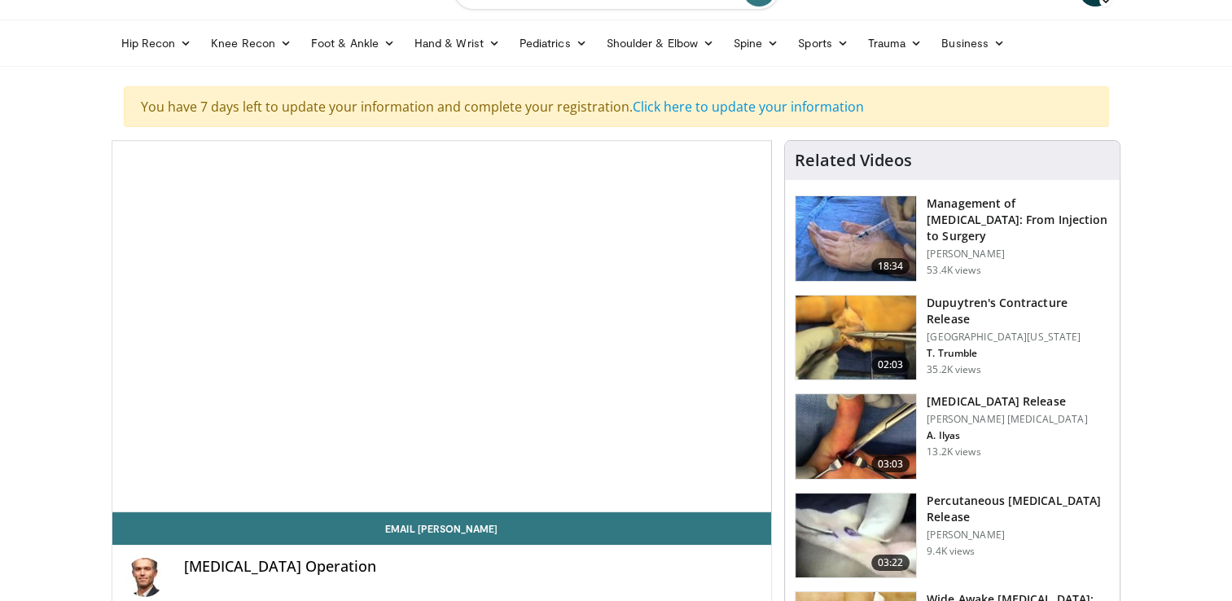
scroll to position [163, 0]
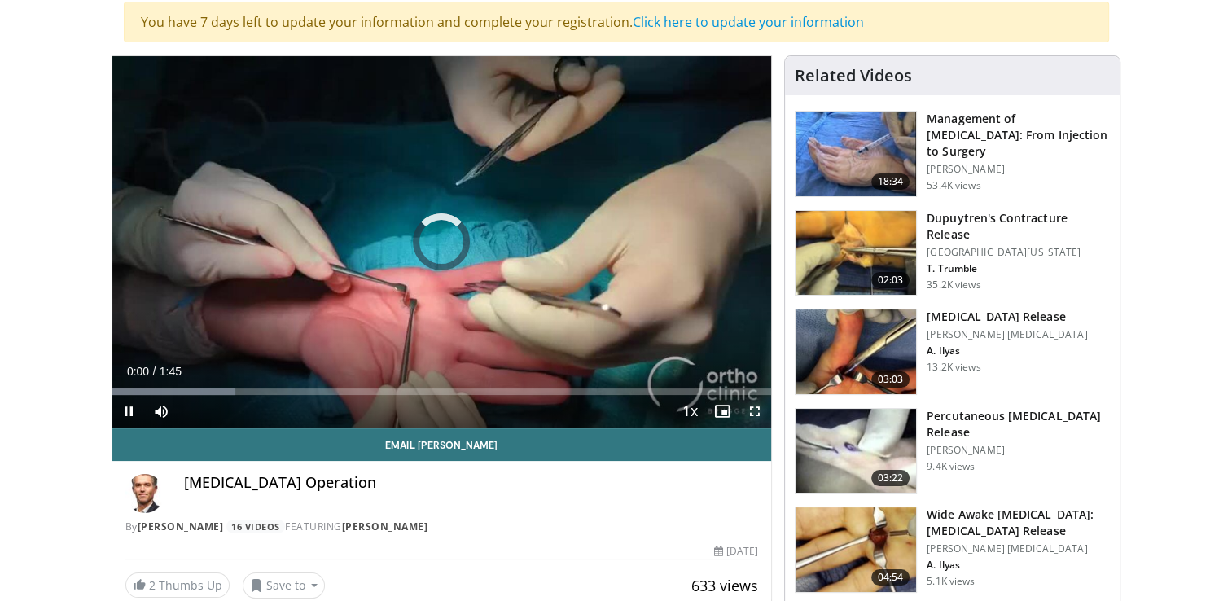
click at [751, 409] on span "Video Player" at bounding box center [754, 411] width 33 height 33
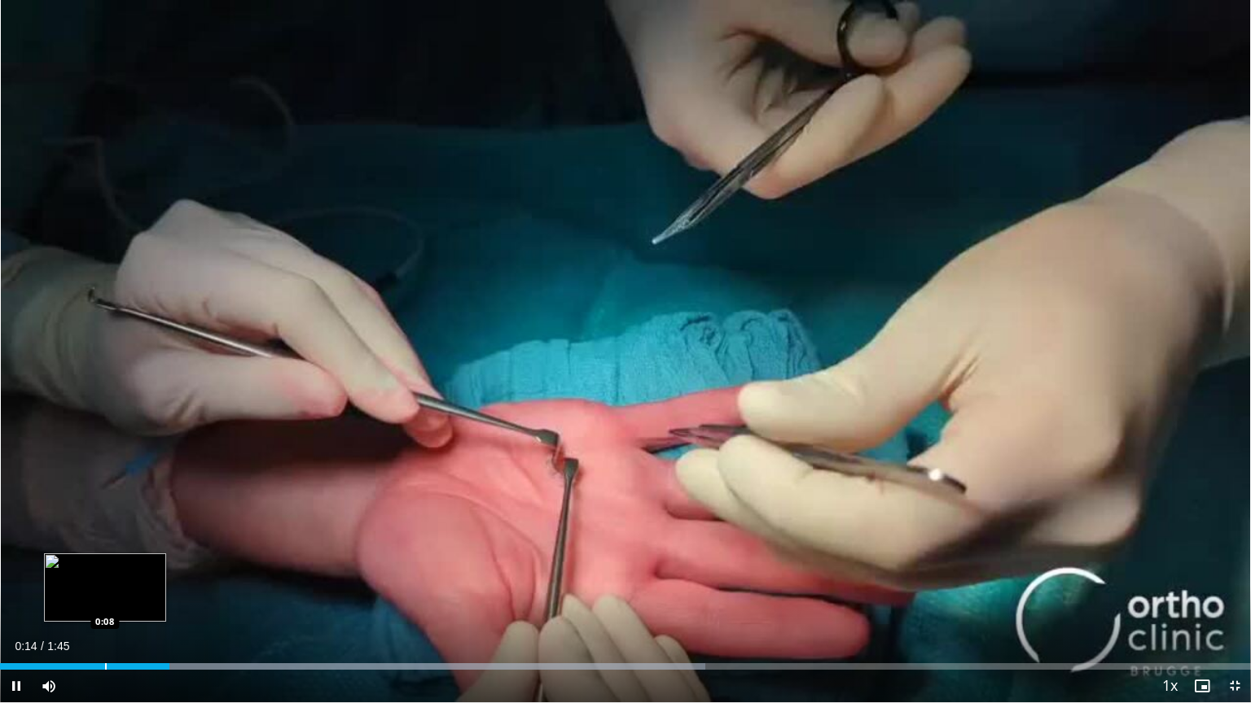
click at [107, 600] on div "Progress Bar" at bounding box center [106, 667] width 2 height 7
click at [52, 600] on div "Loaded : 56.39% 0:10 0:04" at bounding box center [625, 662] width 1251 height 15
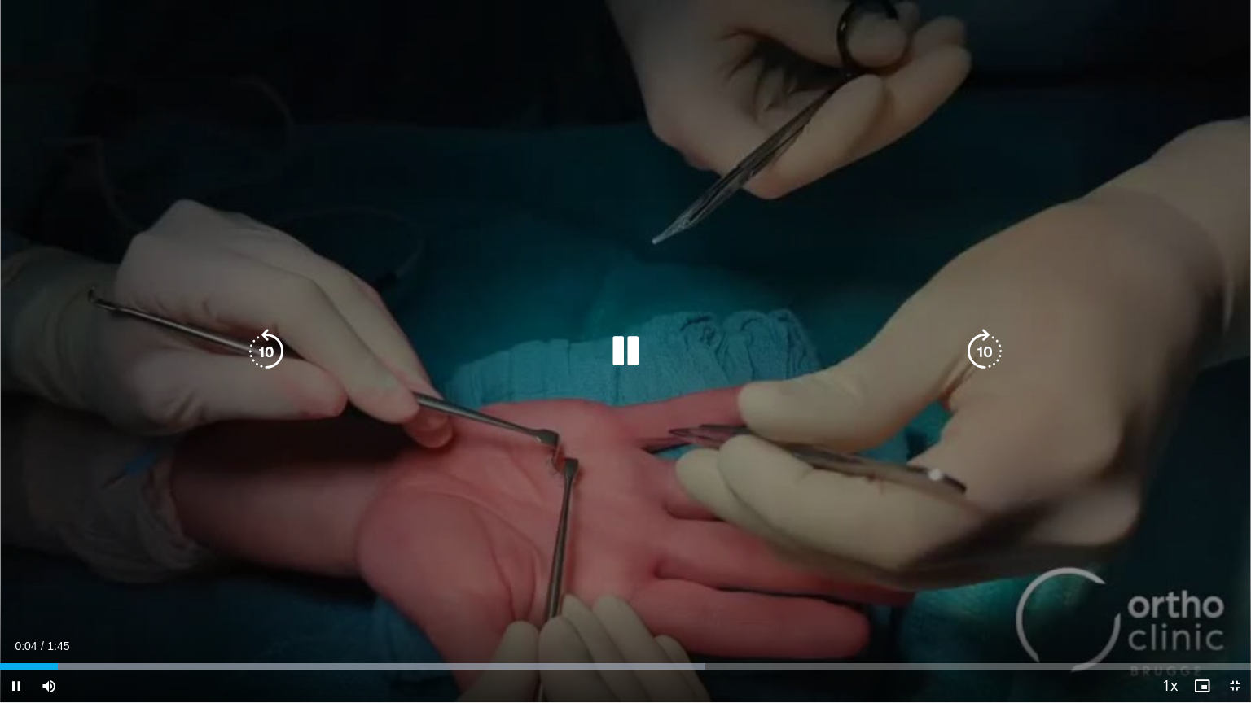
click at [262, 463] on div "10 seconds Tap to unmute" at bounding box center [625, 351] width 1251 height 703
click at [626, 342] on icon "Video Player" at bounding box center [625, 352] width 46 height 46
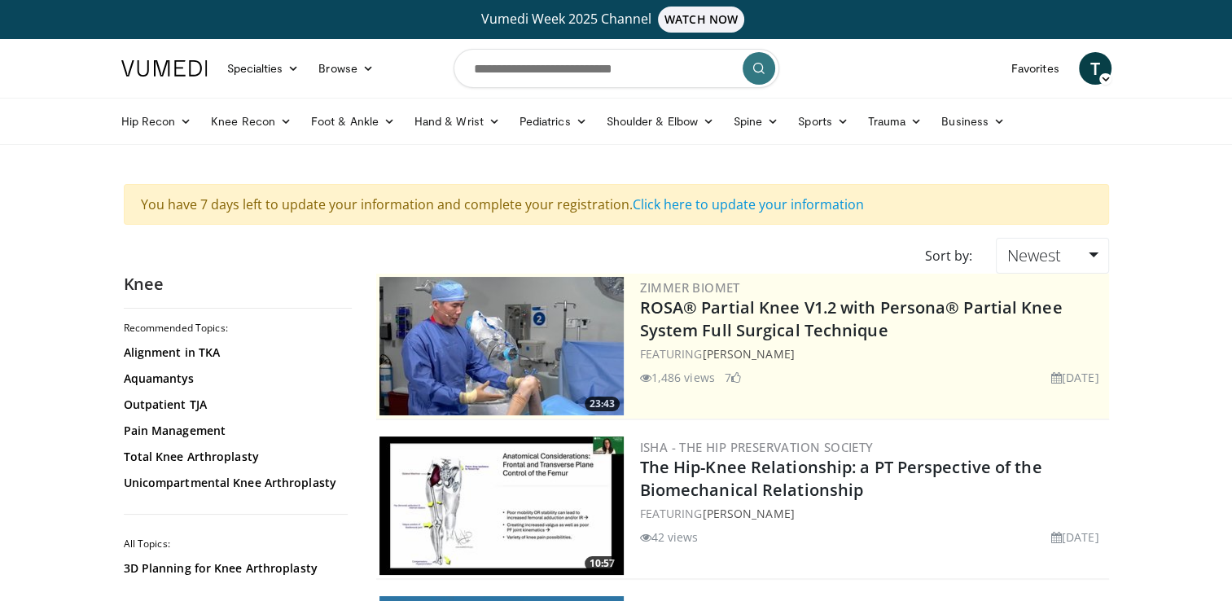
click at [571, 322] on img at bounding box center [501, 346] width 244 height 138
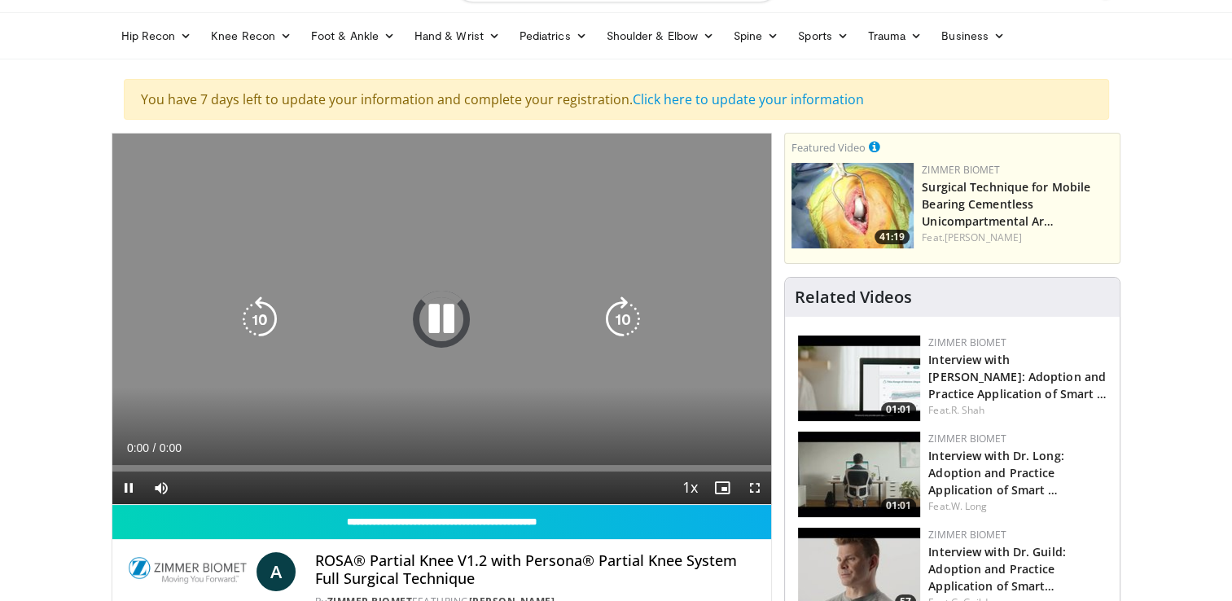
scroll to position [163, 0]
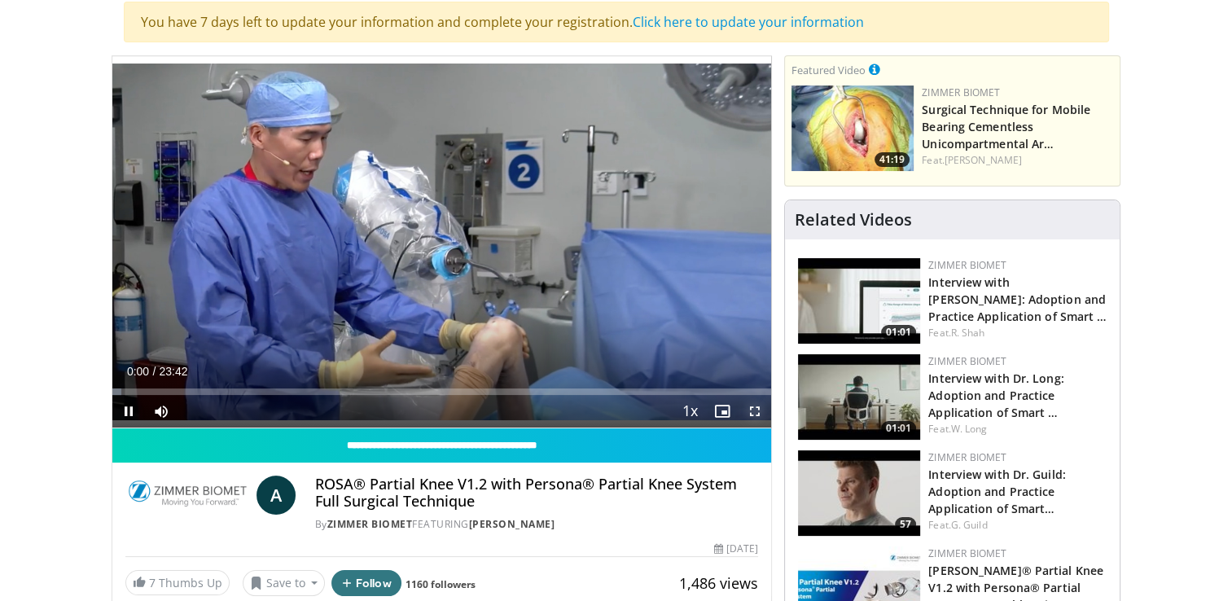
click at [756, 410] on span "Video Player" at bounding box center [754, 411] width 33 height 33
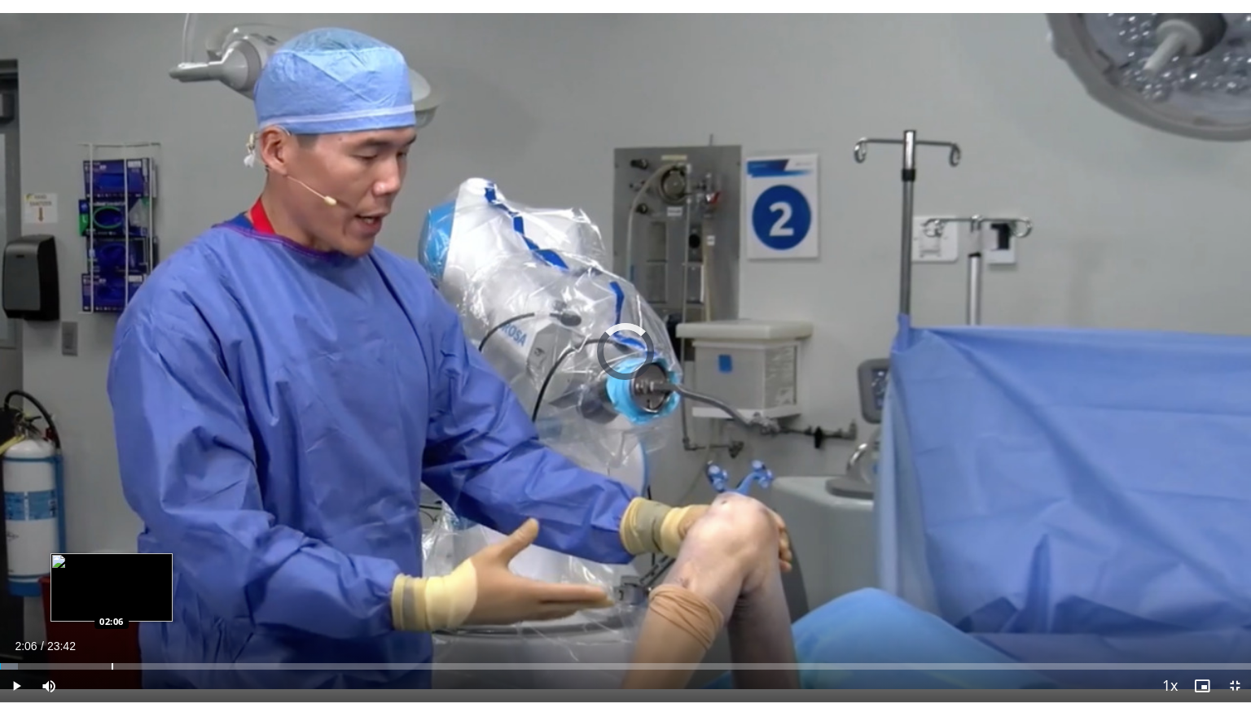
click at [111, 600] on div "Loaded : 1.41% 00:00 02:06" at bounding box center [625, 662] width 1251 height 15
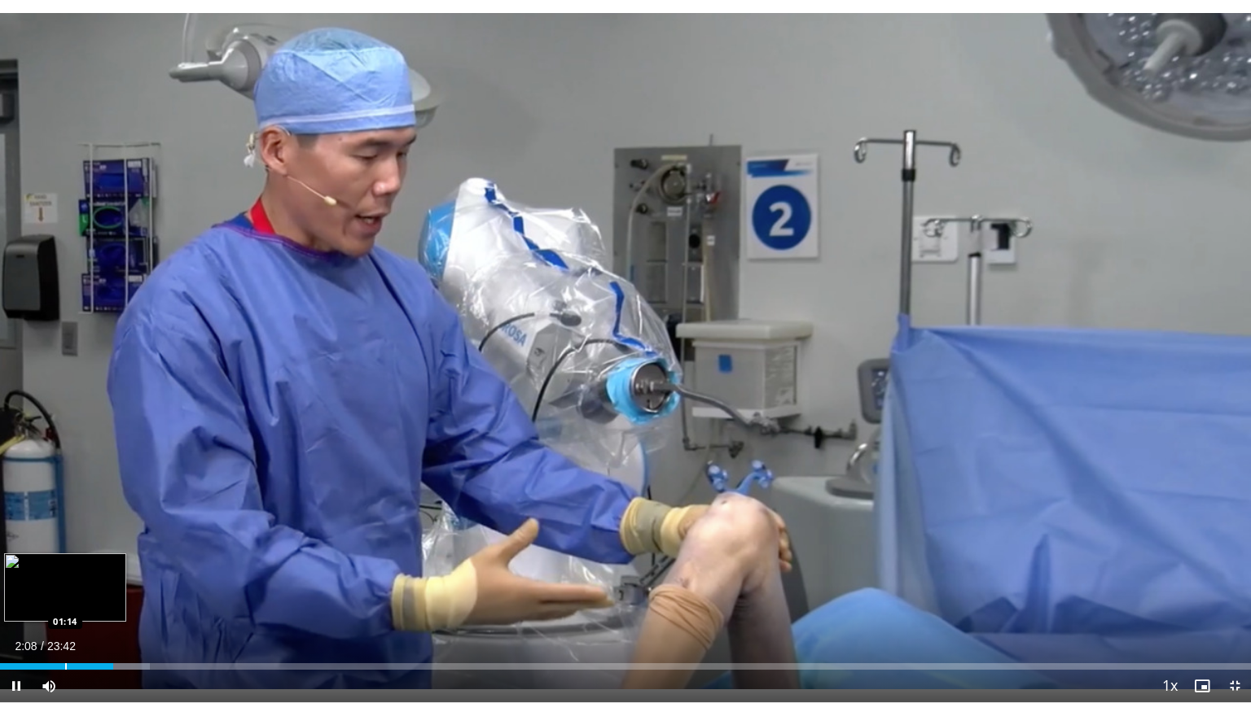
click at [65, 600] on div "Loaded : 11.96% 02:09 01:14" at bounding box center [625, 662] width 1251 height 15
click at [24, 600] on div "Progress Bar" at bounding box center [25, 667] width 2 height 7
click at [63, 600] on div "Loaded : 7.67% 01:15 01:13" at bounding box center [625, 667] width 1251 height 7
click at [57, 600] on div "Progress Bar" at bounding box center [58, 667] width 2 height 7
click at [51, 600] on div "Loaded : 9.76% 01:05 01:00" at bounding box center [625, 667] width 1251 height 7
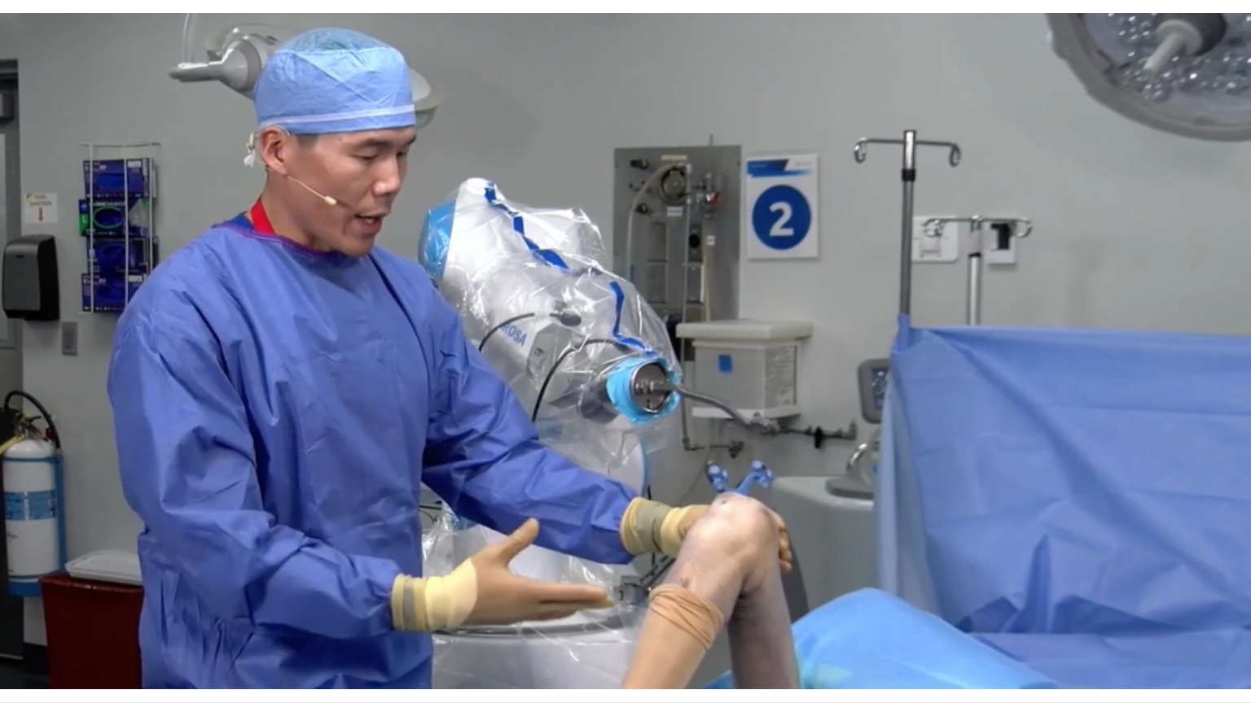
click at [48, 600] on div "10 seconds Tap to unmute" at bounding box center [625, 351] width 1251 height 703
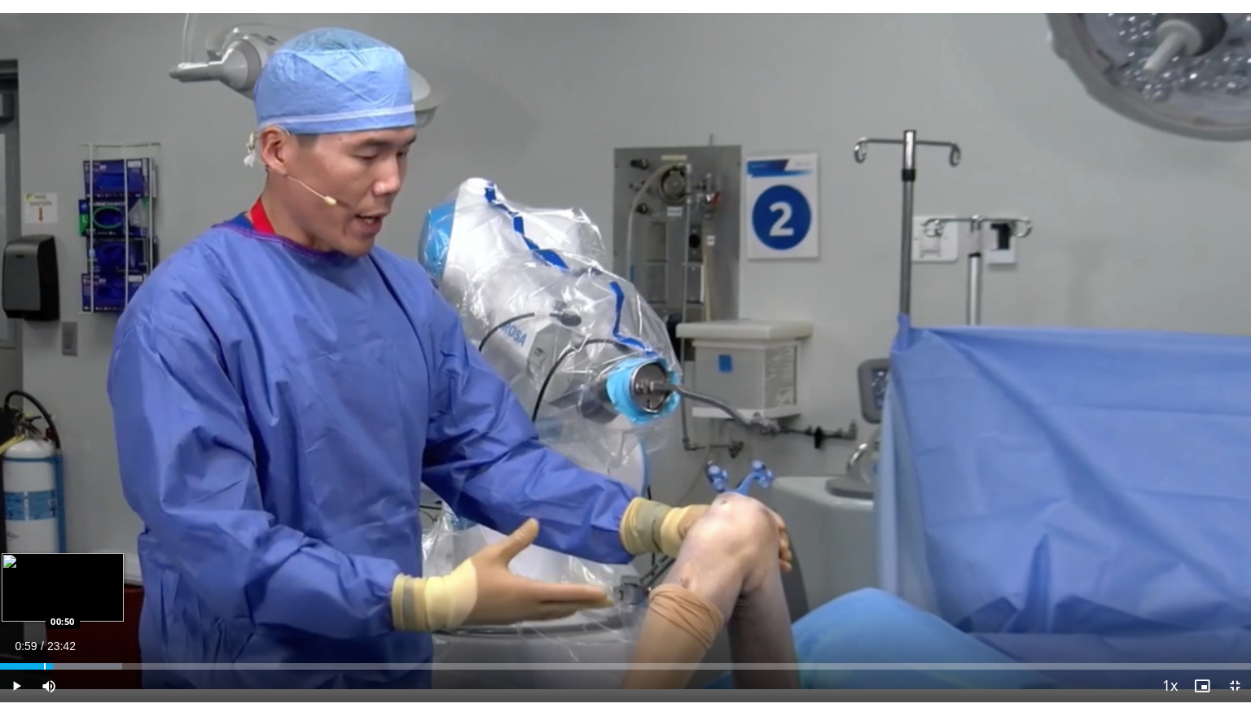
click at [42, 600] on div "Loaded : 9.76% 00:59 00:50" at bounding box center [625, 662] width 1251 height 15
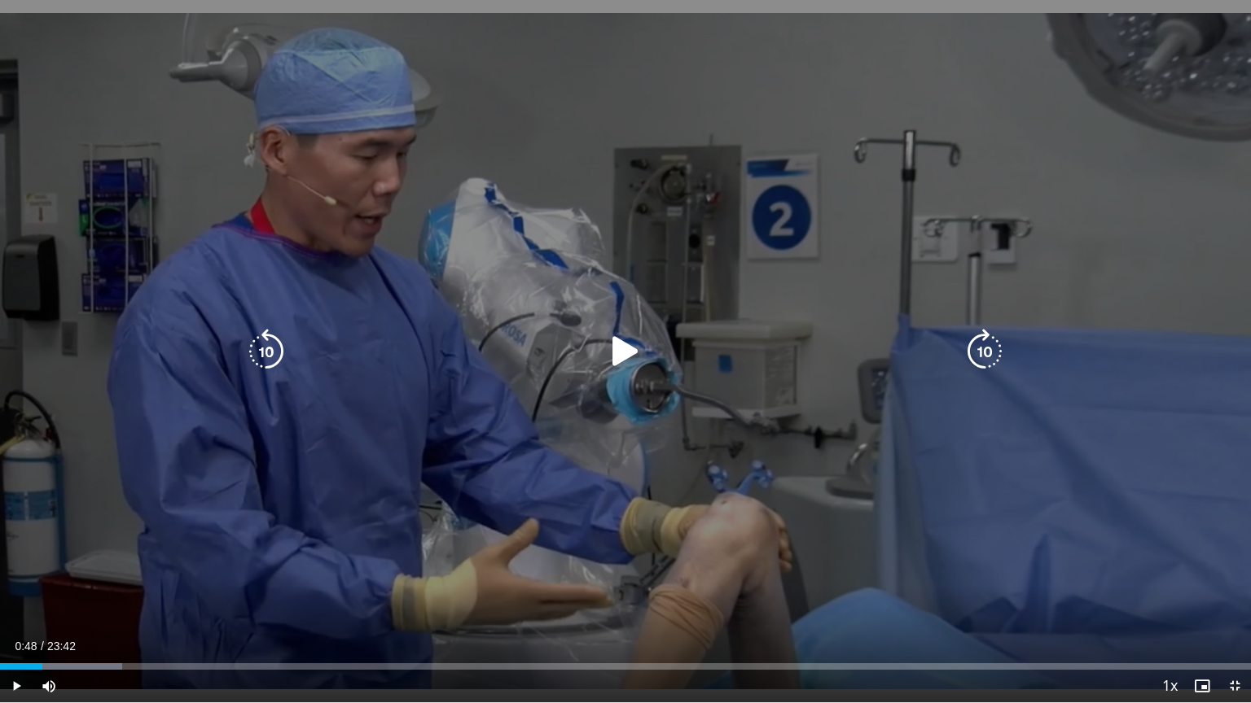
click at [234, 553] on div "10 seconds Tap to unmute" at bounding box center [625, 351] width 1251 height 703
